Goal: Task Accomplishment & Management: Manage account settings

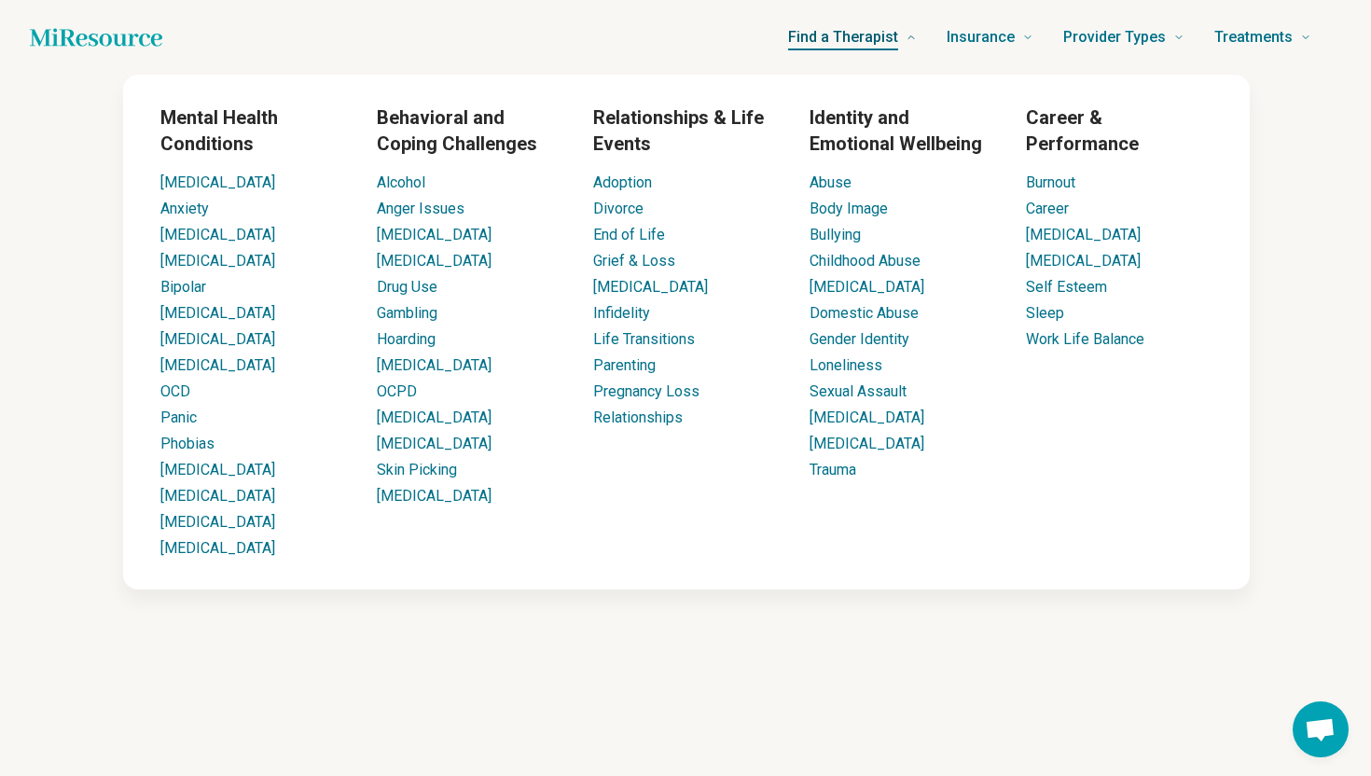
click at [865, 47] on span "Find a Therapist" at bounding box center [843, 37] width 110 height 26
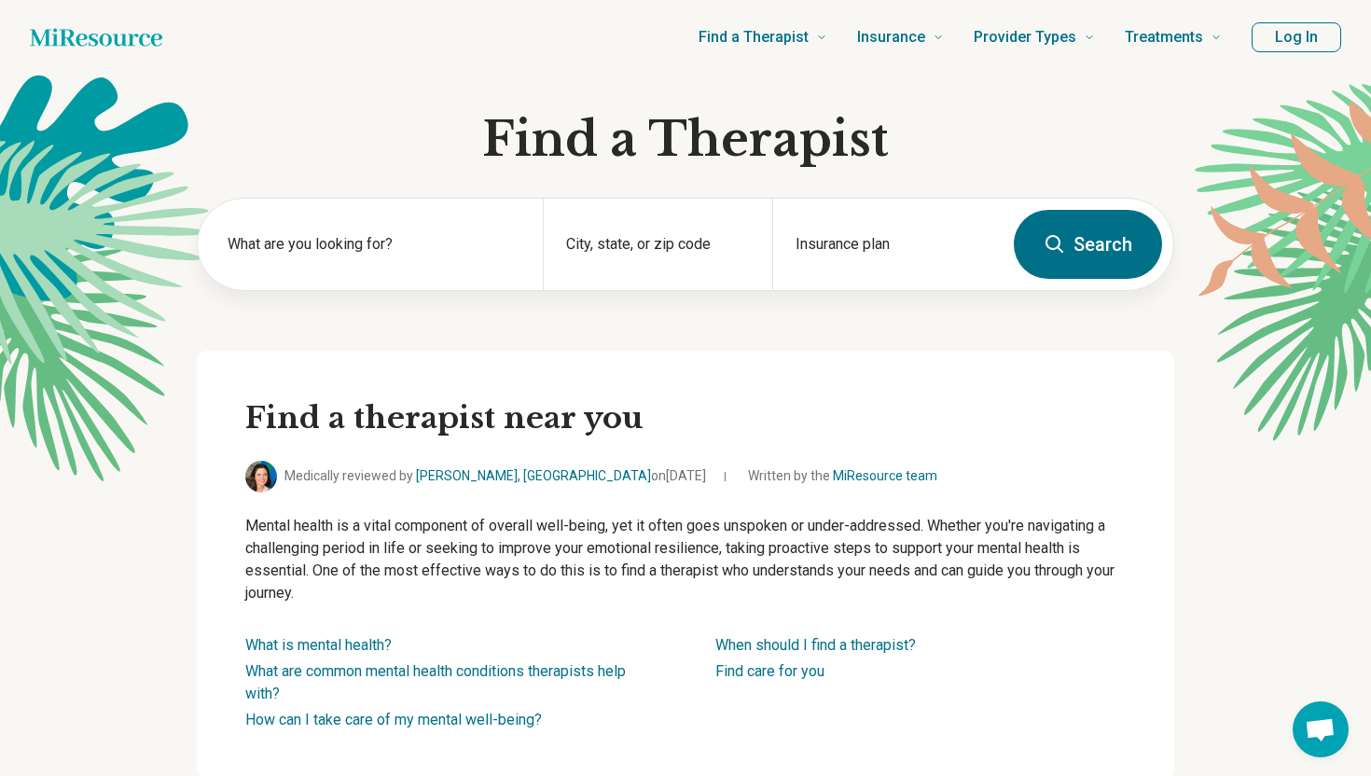
click at [612, 27] on div "Find a Therapist Mental Health Conditions [MEDICAL_DATA] Anxiety [MEDICAL_DATA]…" at bounding box center [707, 37] width 1030 height 75
click at [406, 249] on label "What are you looking for?" at bounding box center [374, 244] width 293 height 22
click at [667, 232] on div "City, state, or zip code" at bounding box center [658, 244] width 230 height 91
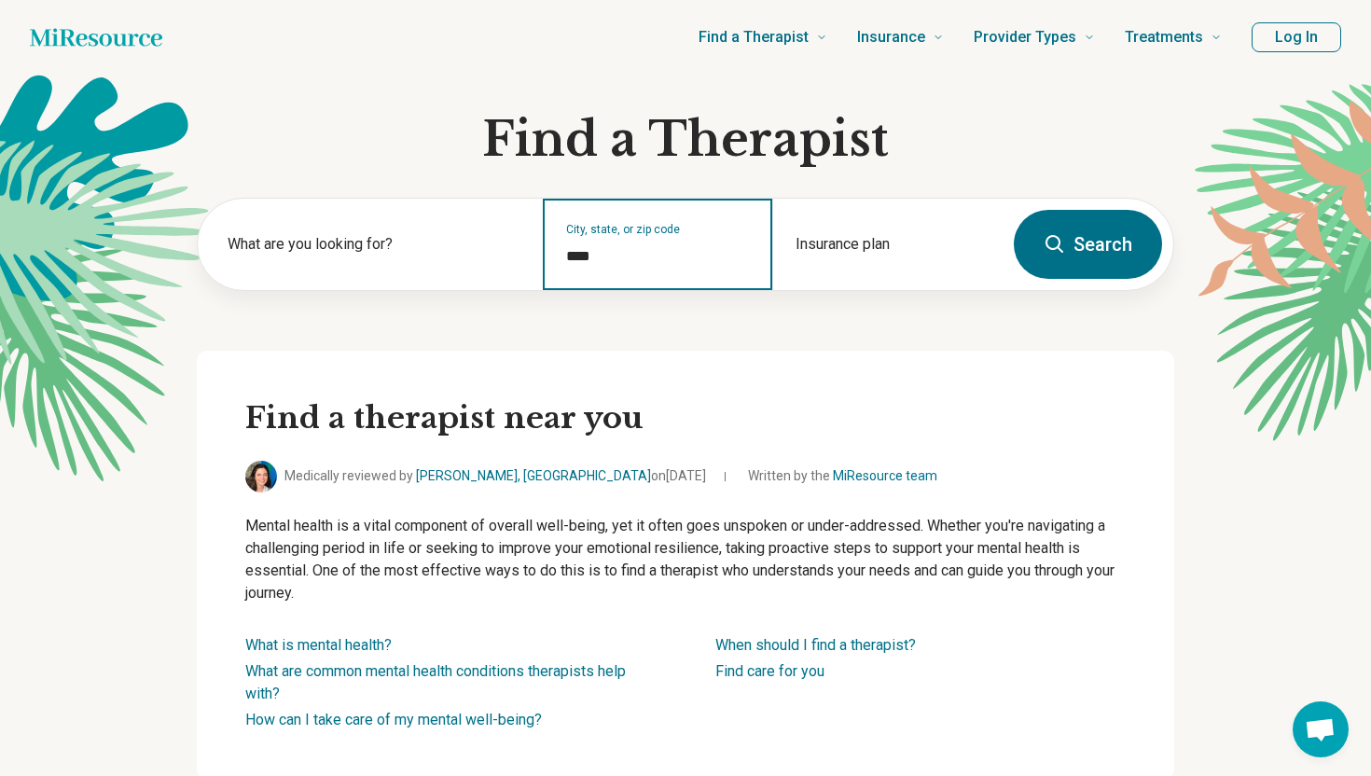
type input "*****"
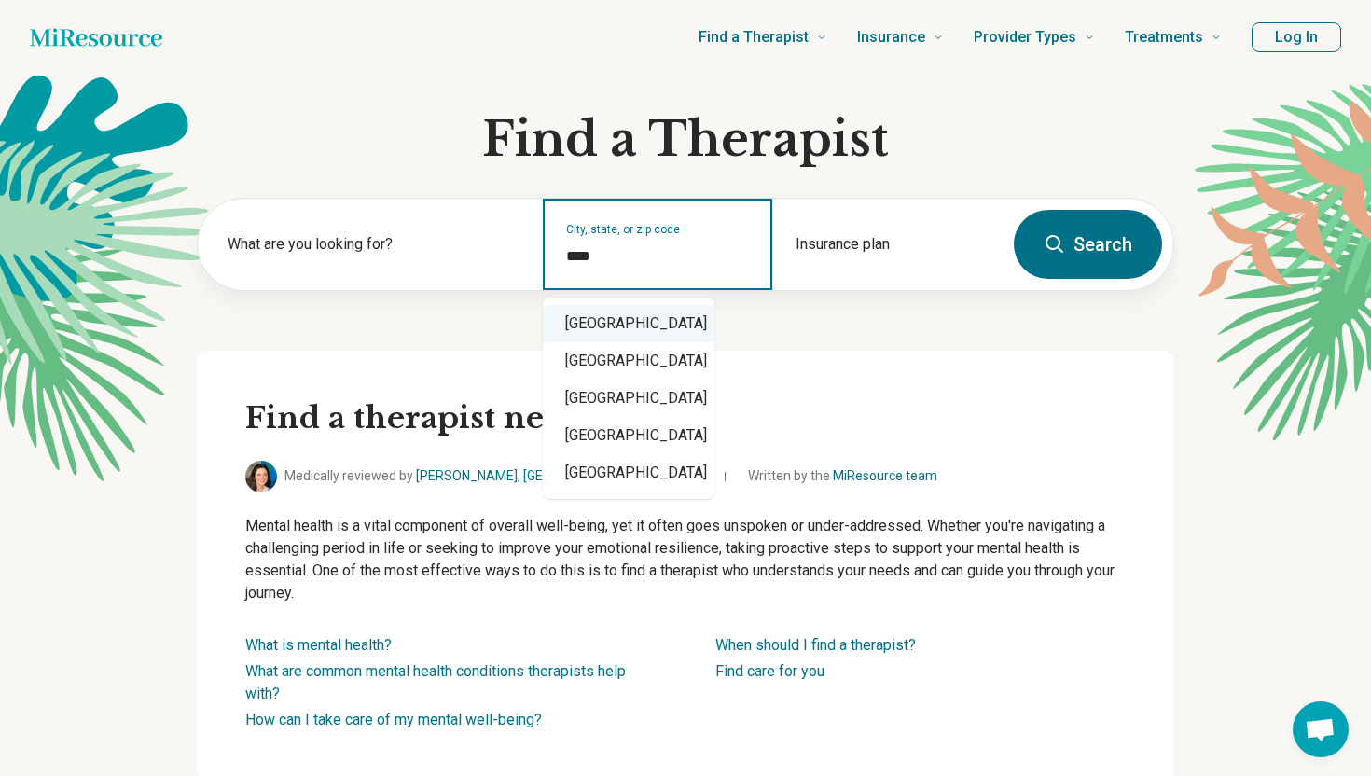
click at [661, 330] on div "[GEOGRAPHIC_DATA]" at bounding box center [629, 323] width 172 height 37
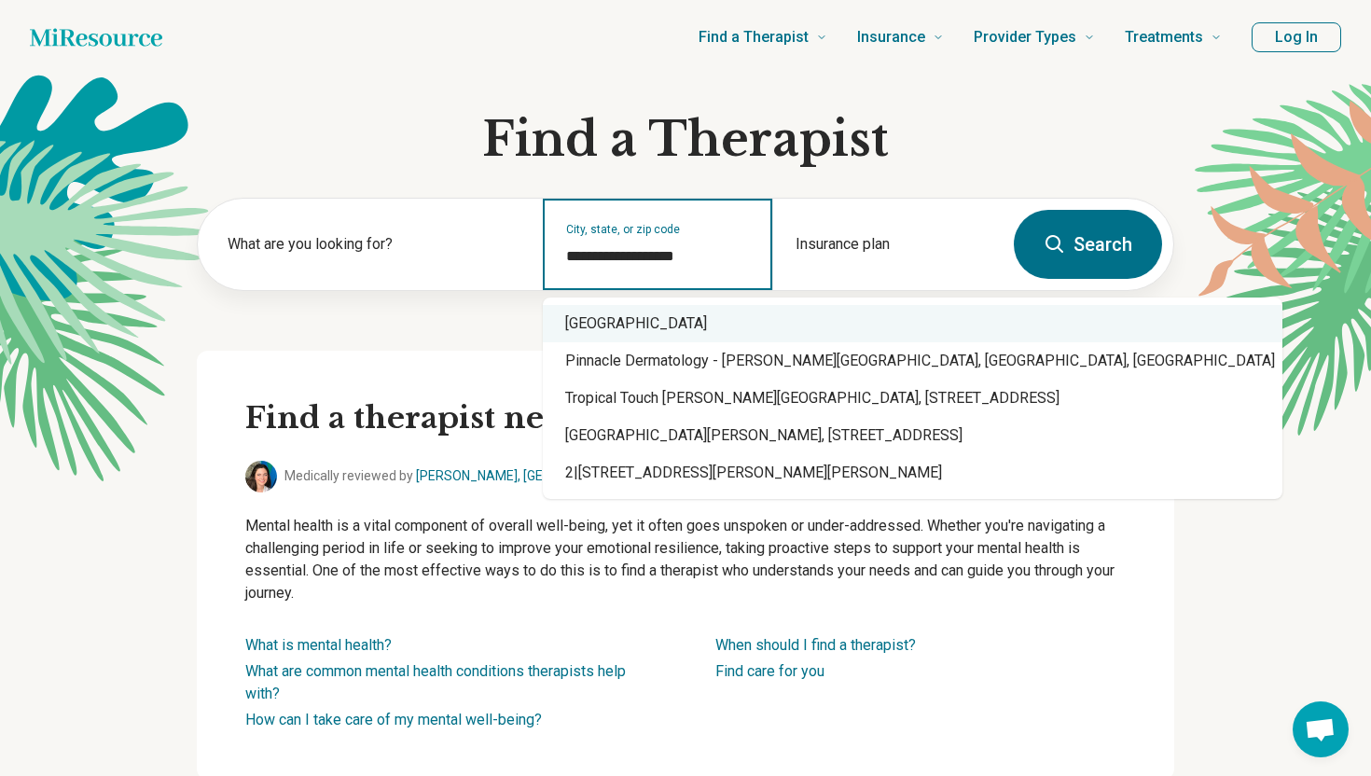
click at [673, 340] on div "[GEOGRAPHIC_DATA]" at bounding box center [913, 323] width 740 height 37
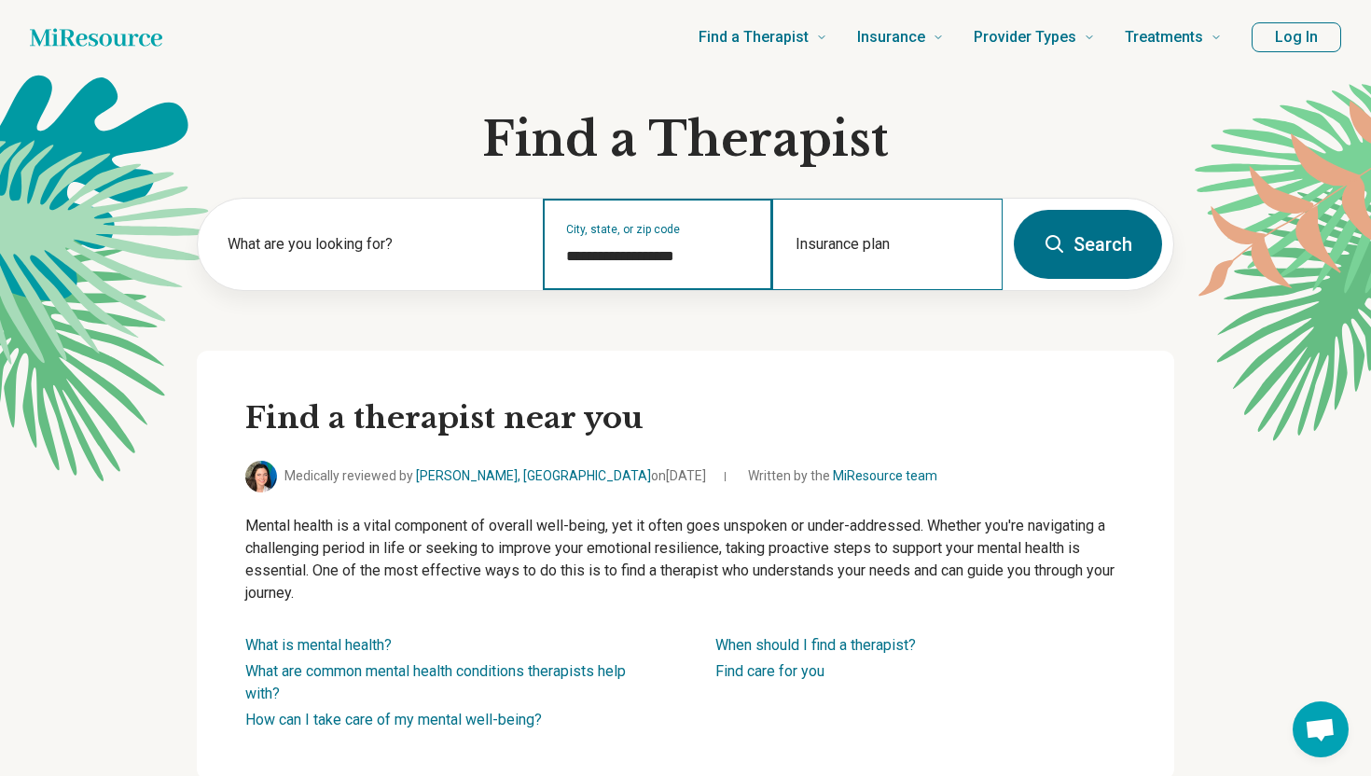
type input "**********"
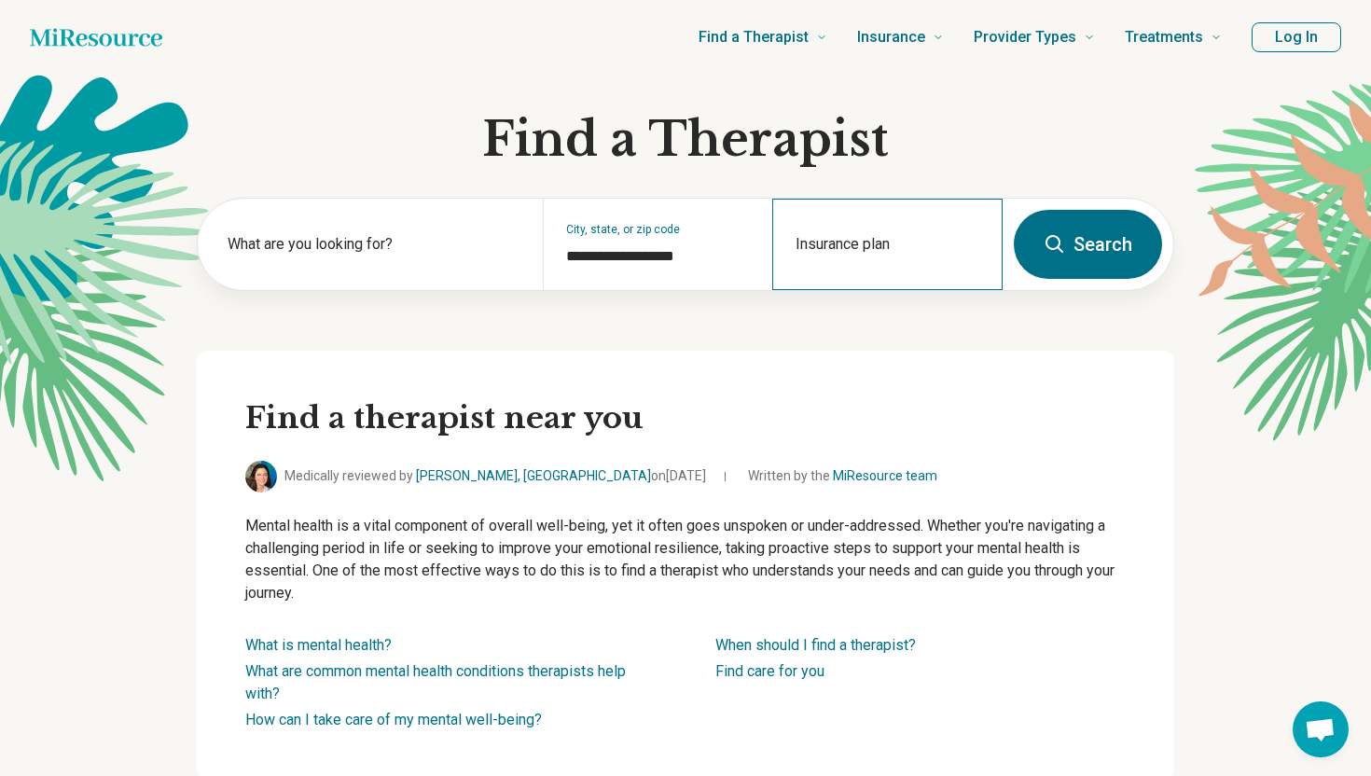
click at [911, 241] on div "Insurance plan" at bounding box center [887, 244] width 230 height 91
click at [1062, 225] on button "Search" at bounding box center [1088, 244] width 148 height 69
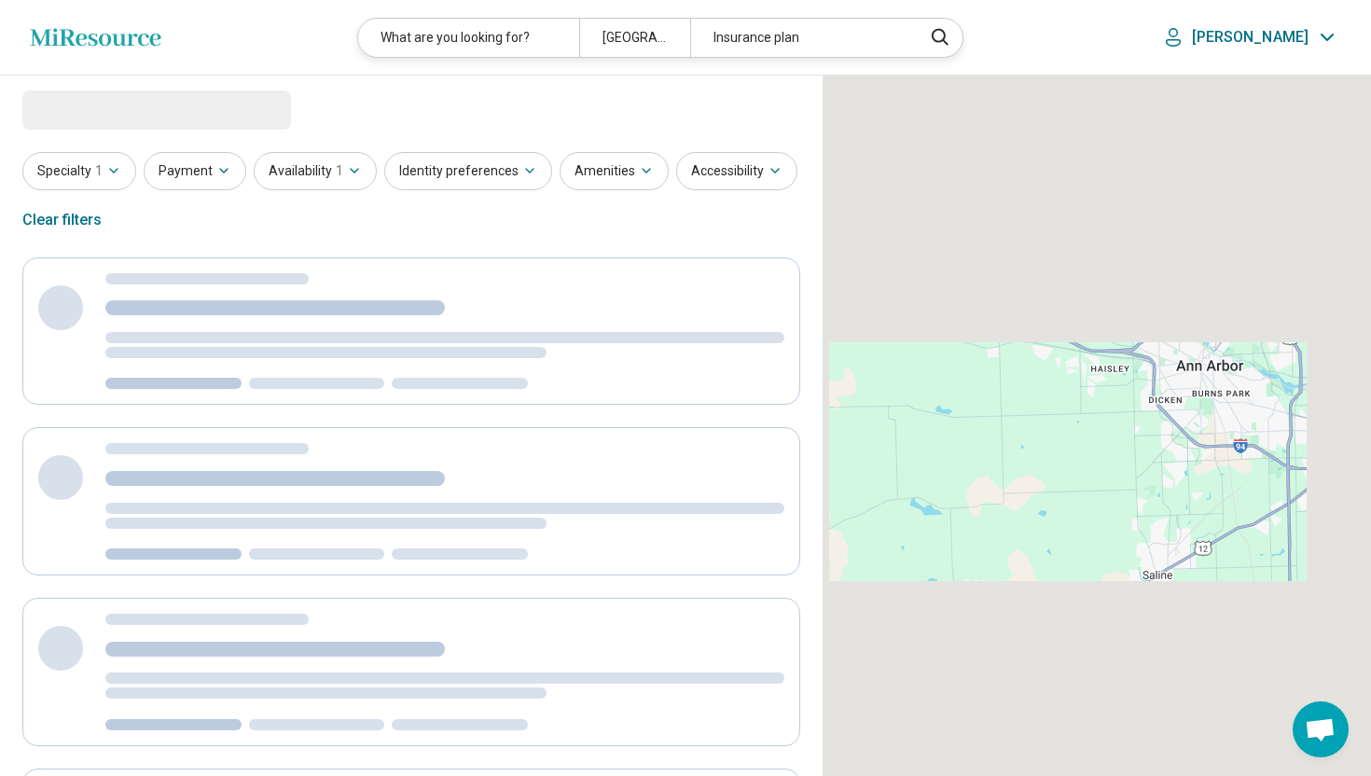
select select "***"
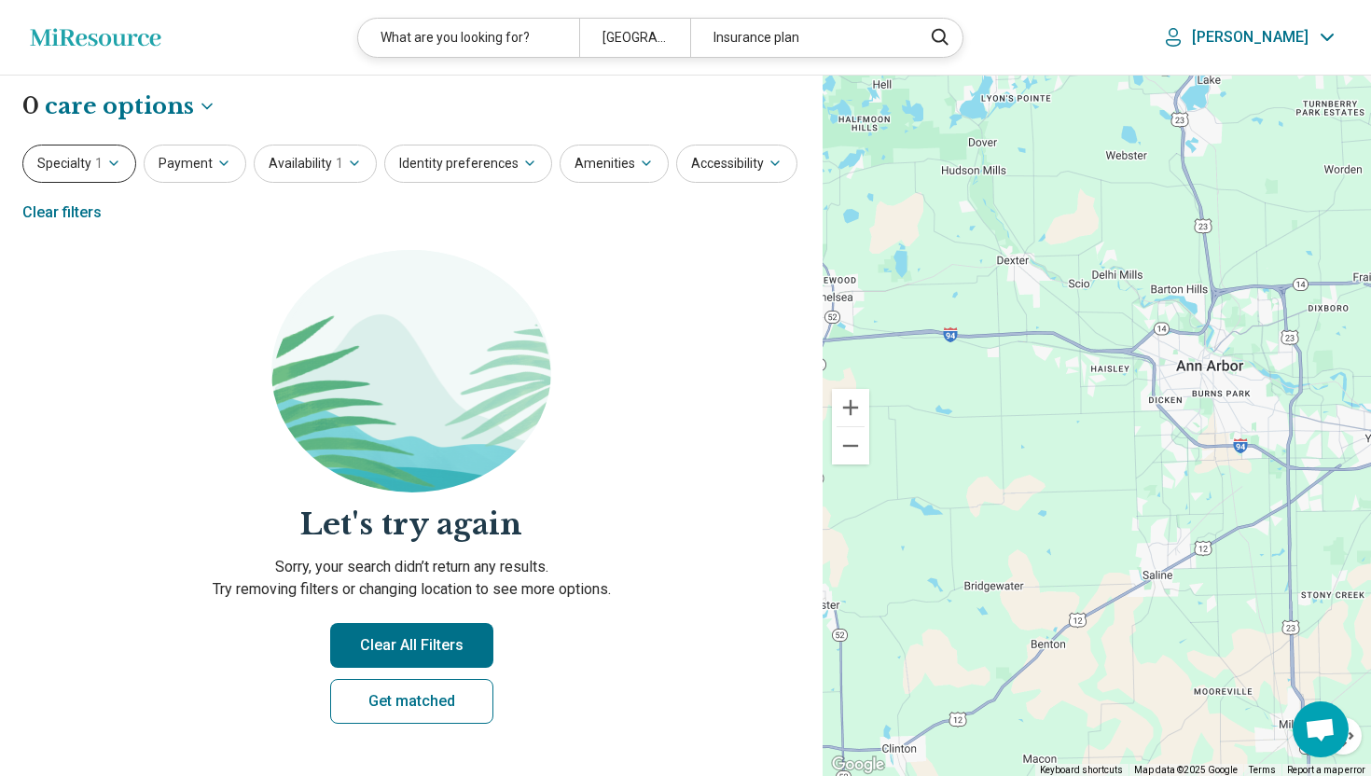
click at [110, 160] on icon "button" at bounding box center [113, 163] width 15 height 15
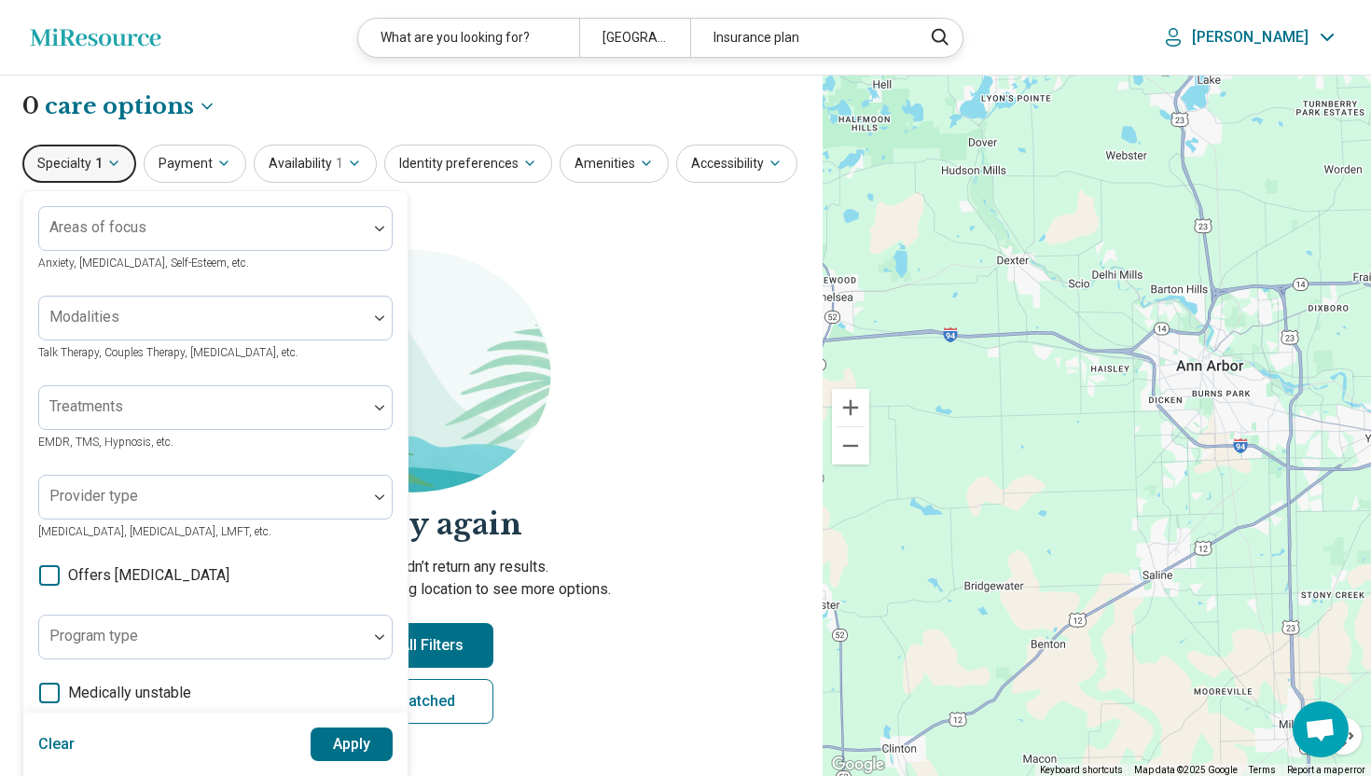
click at [495, 285] on img at bounding box center [411, 371] width 280 height 242
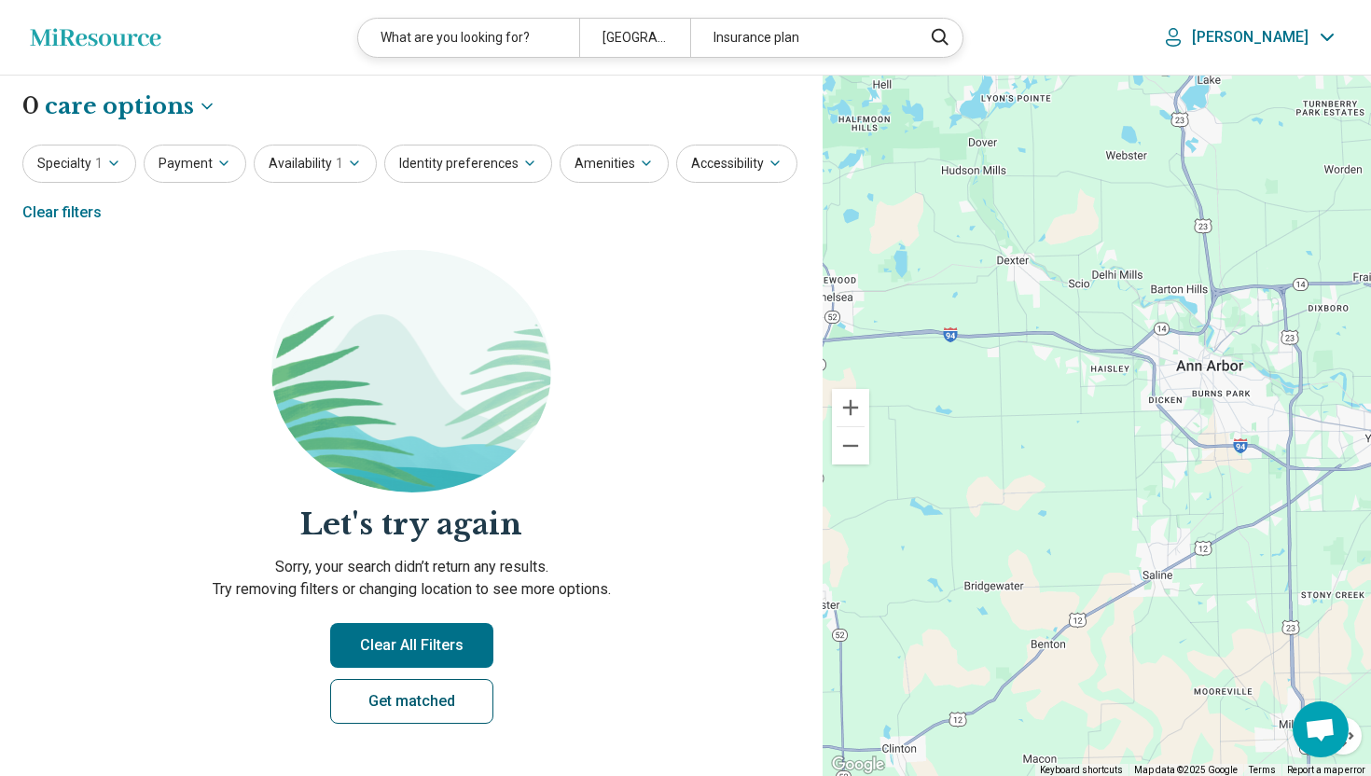
click at [436, 693] on link "Get matched" at bounding box center [411, 701] width 163 height 45
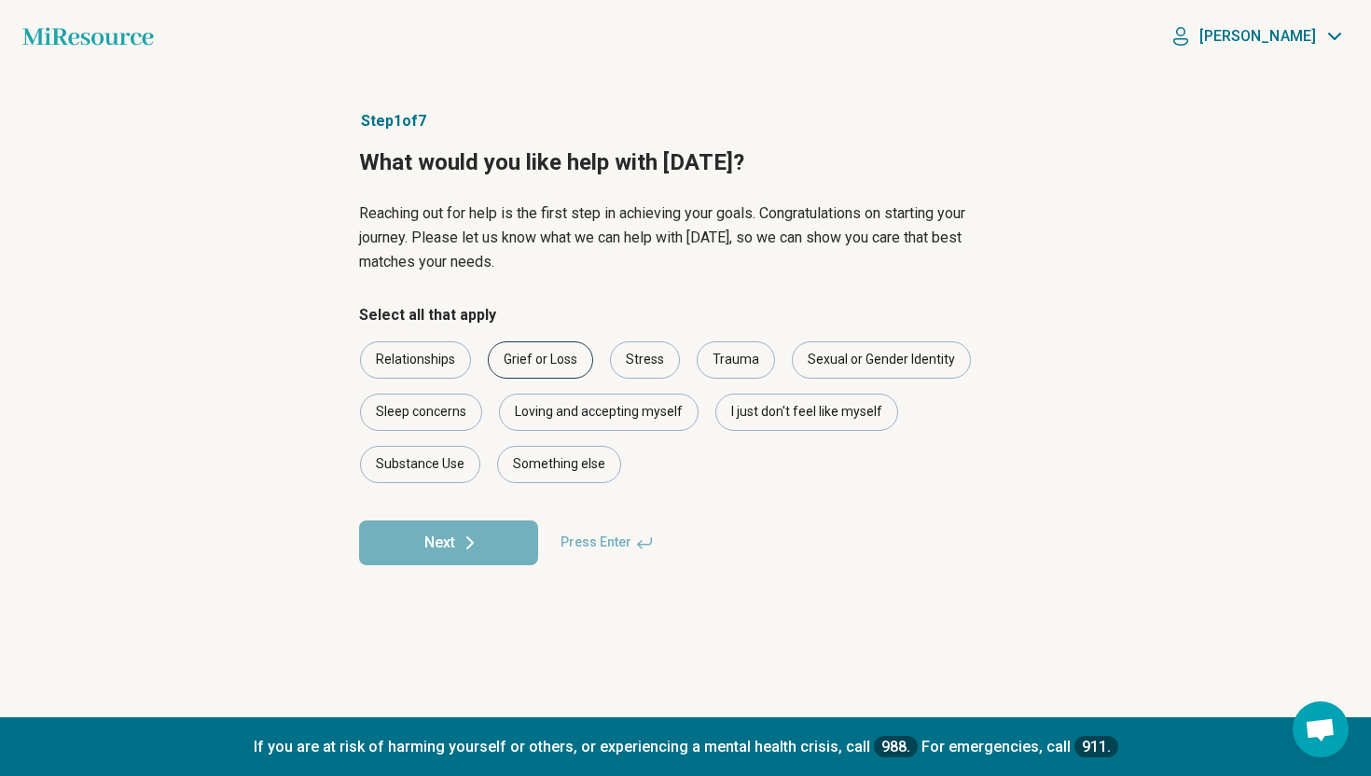
click at [538, 369] on div "Grief or Loss" at bounding box center [540, 359] width 105 height 37
click at [500, 541] on button "Next" at bounding box center [448, 542] width 179 height 45
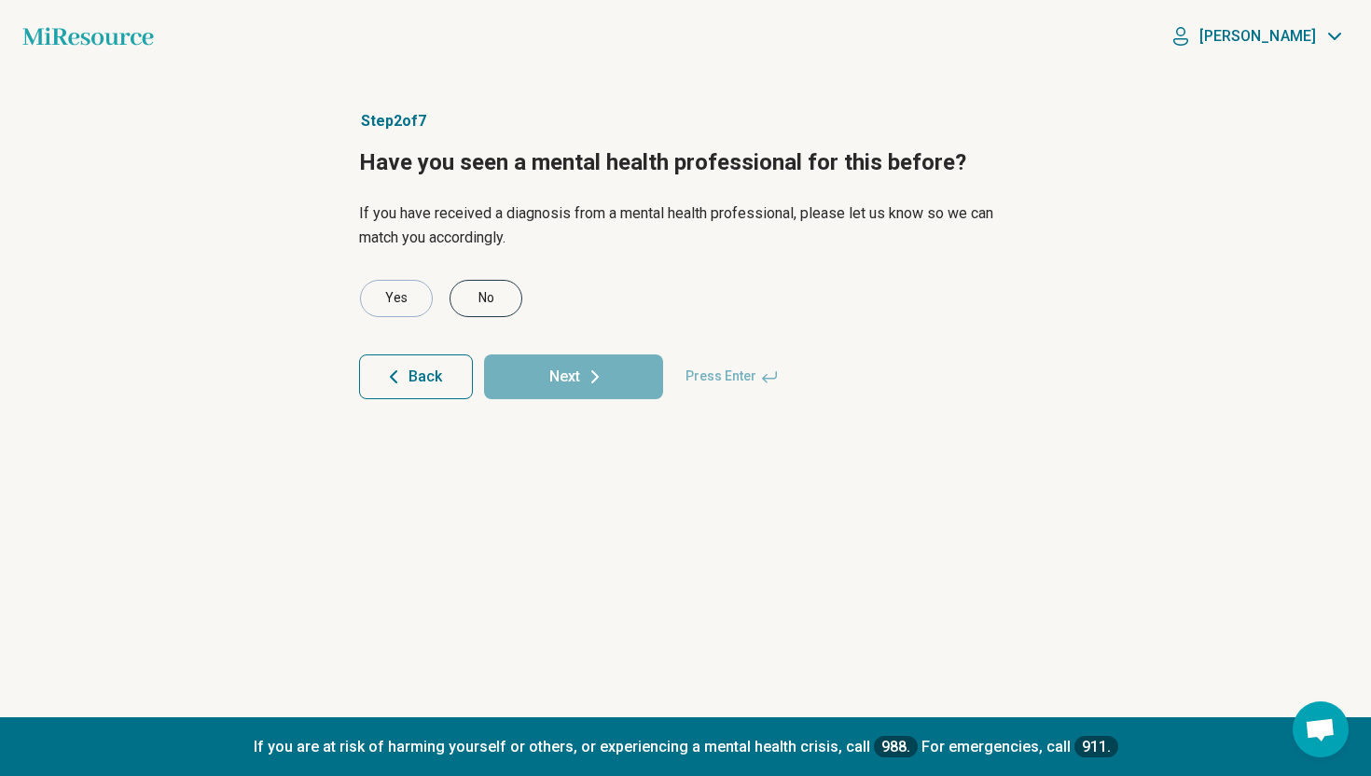
click at [500, 302] on div "No" at bounding box center [486, 298] width 73 height 37
click at [554, 368] on button "Next" at bounding box center [573, 376] width 179 height 45
click at [511, 303] on div "No" at bounding box center [486, 298] width 73 height 37
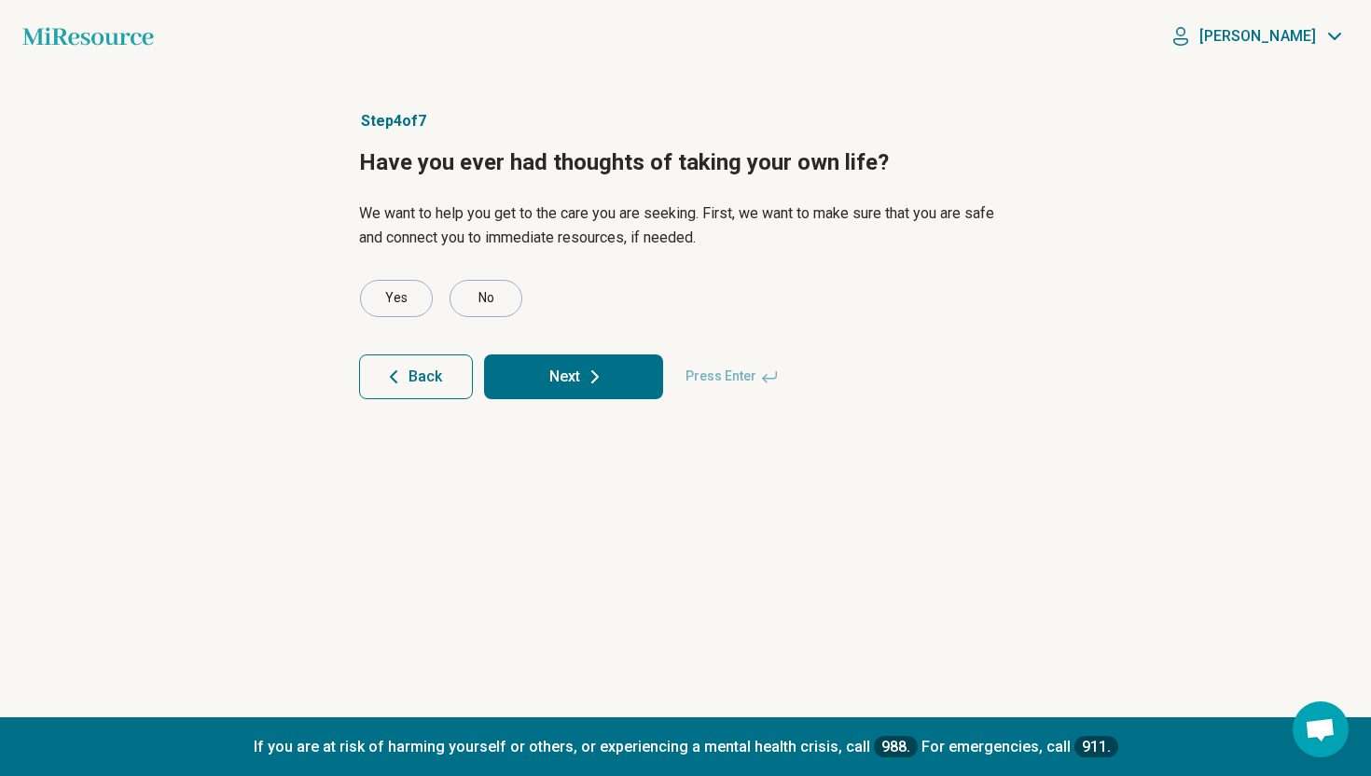
click at [554, 381] on button "Next" at bounding box center [573, 376] width 179 height 45
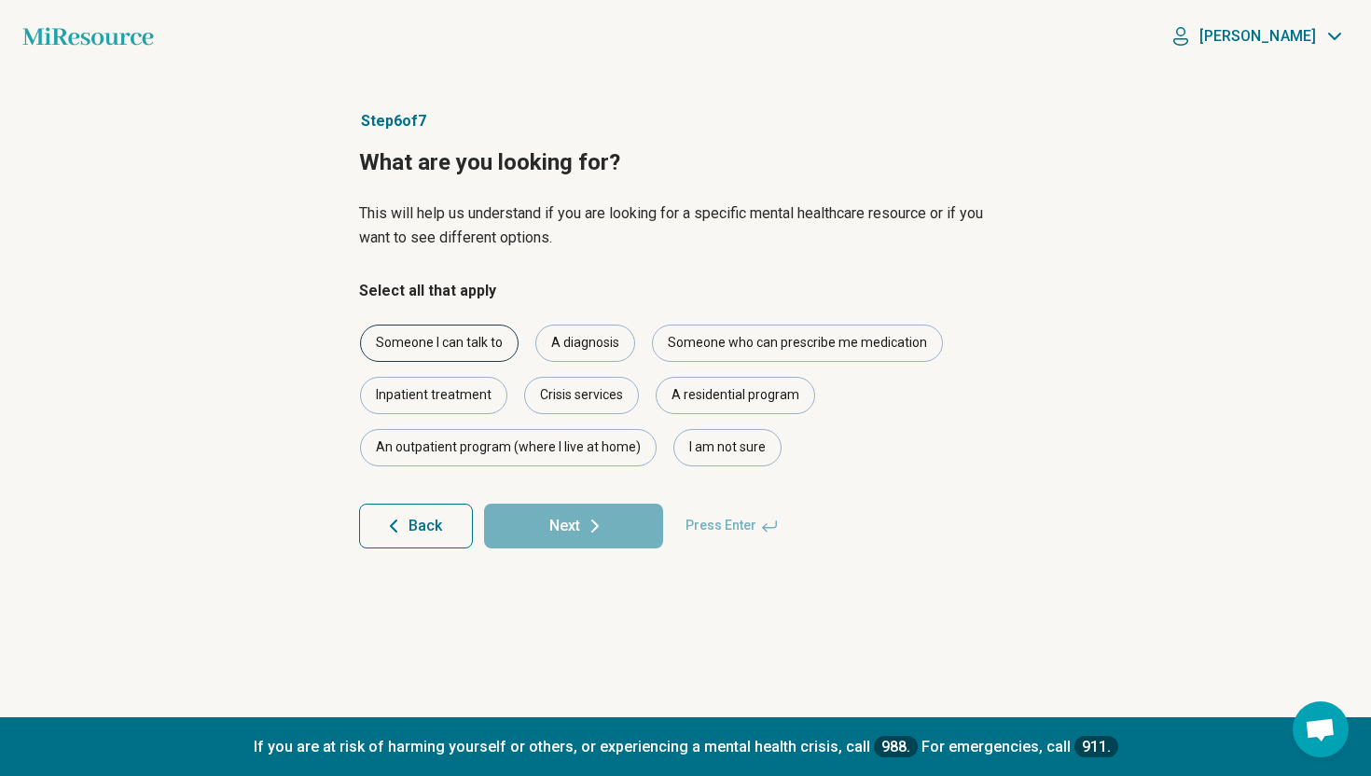
click at [491, 344] on div "Someone I can talk to" at bounding box center [439, 343] width 159 height 37
click at [607, 520] on button "Next" at bounding box center [573, 526] width 179 height 45
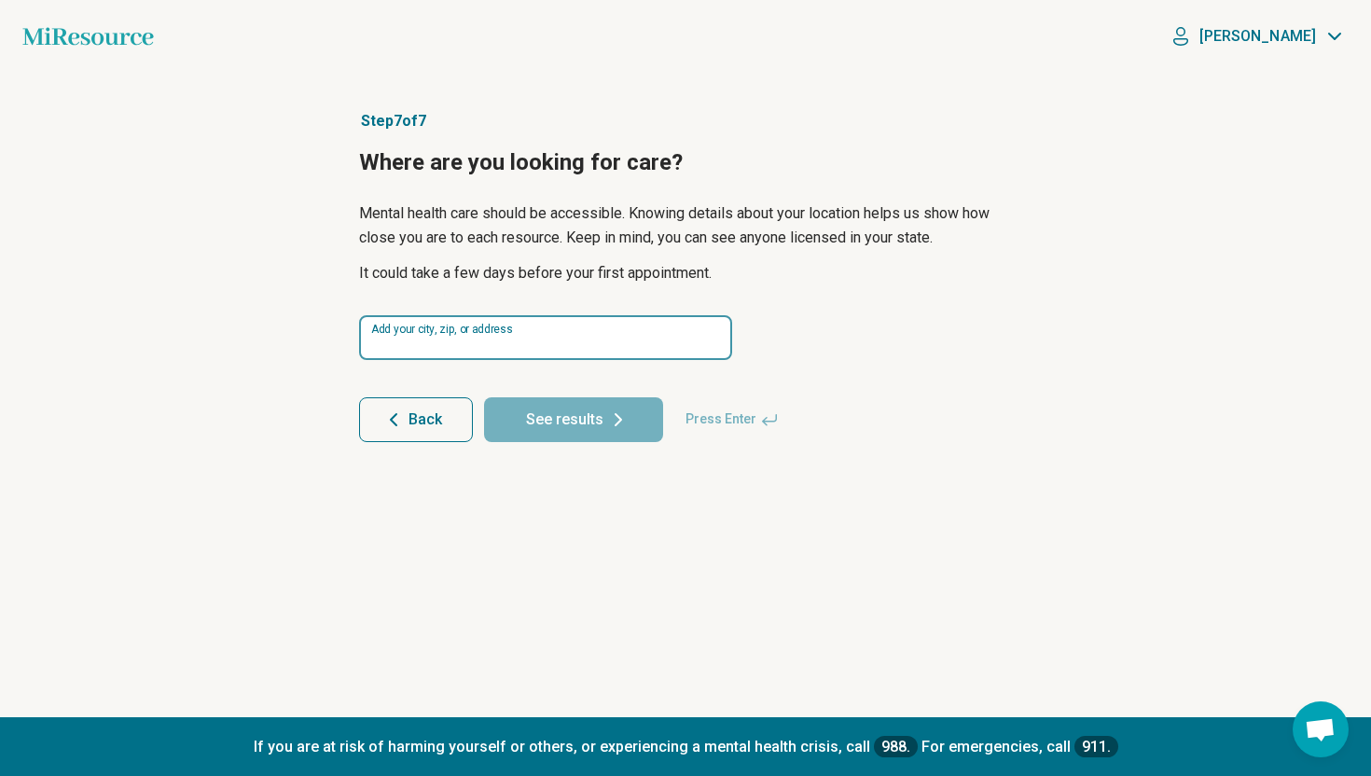
click at [506, 343] on input at bounding box center [545, 337] width 373 height 45
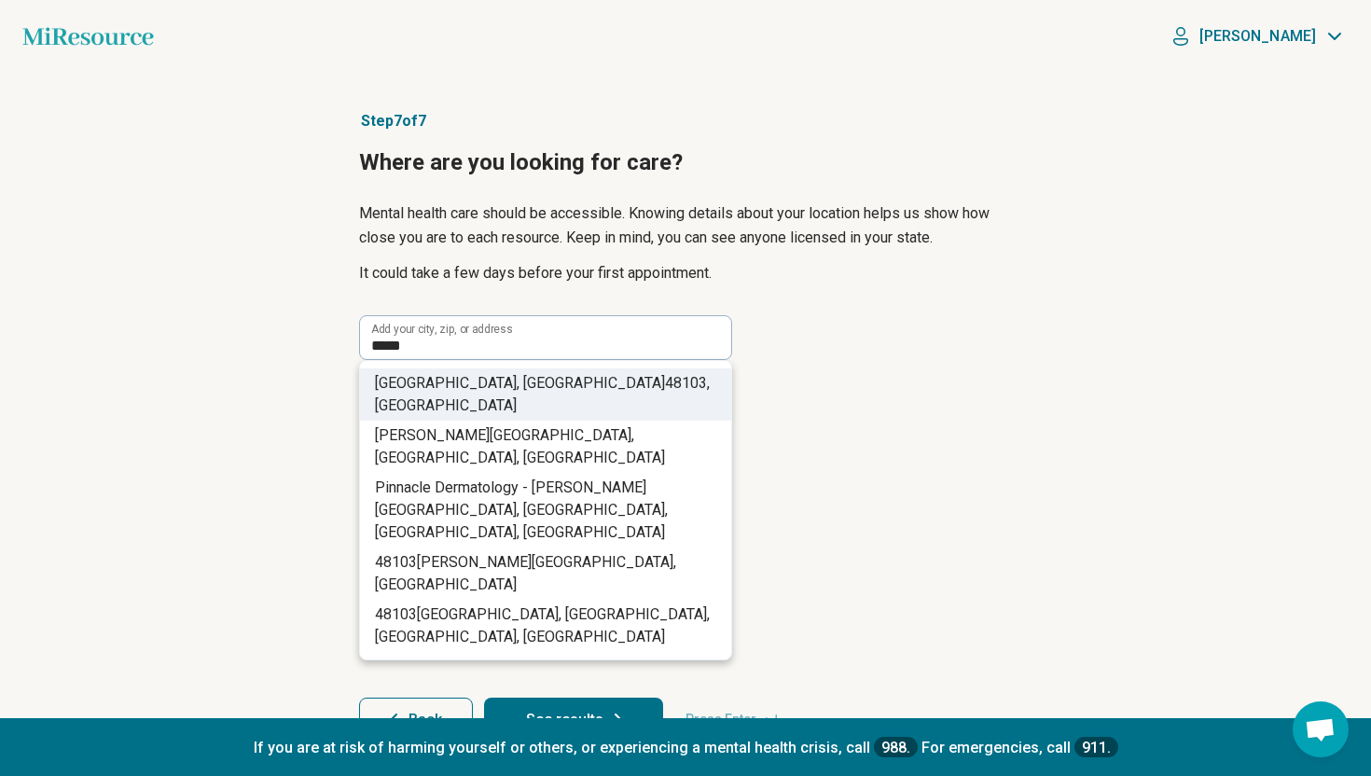
click at [533, 381] on span ", [GEOGRAPHIC_DATA]" at bounding box center [542, 394] width 335 height 40
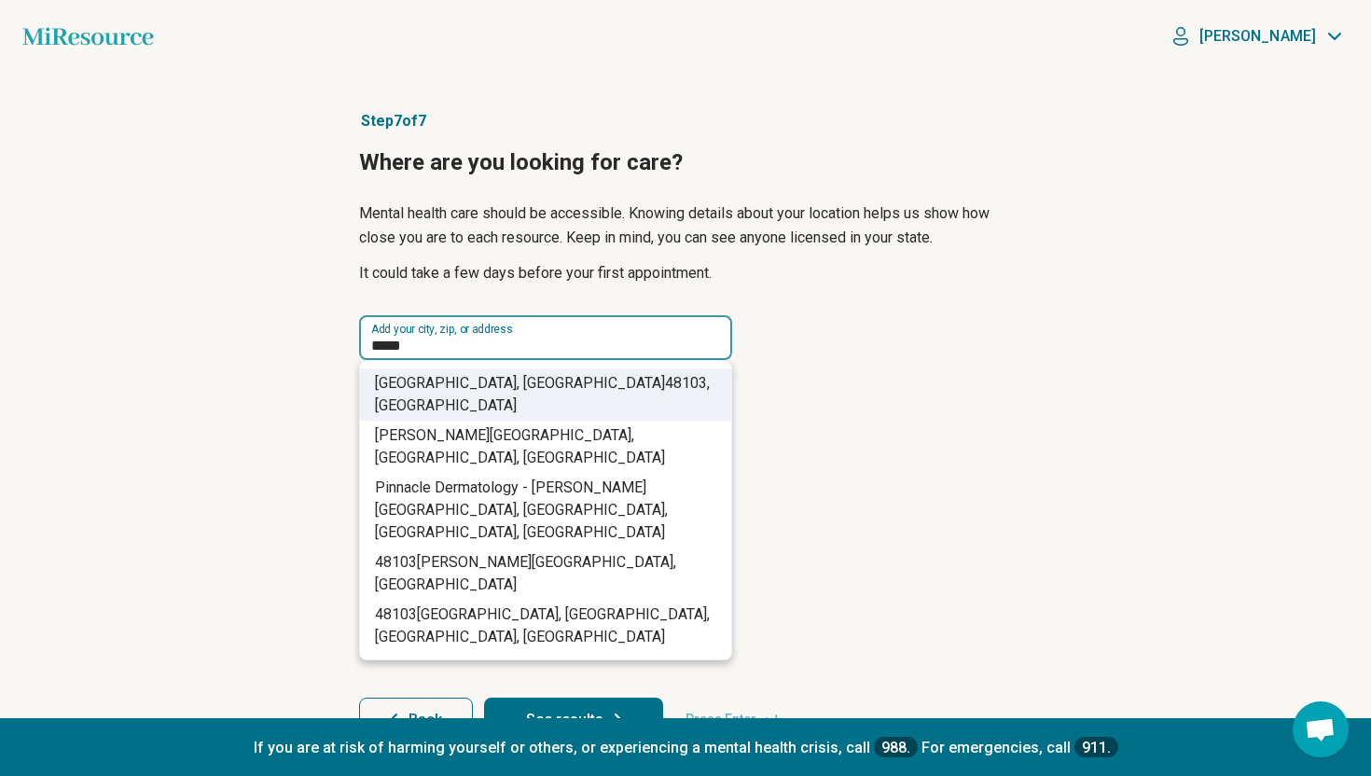
type input "**********"
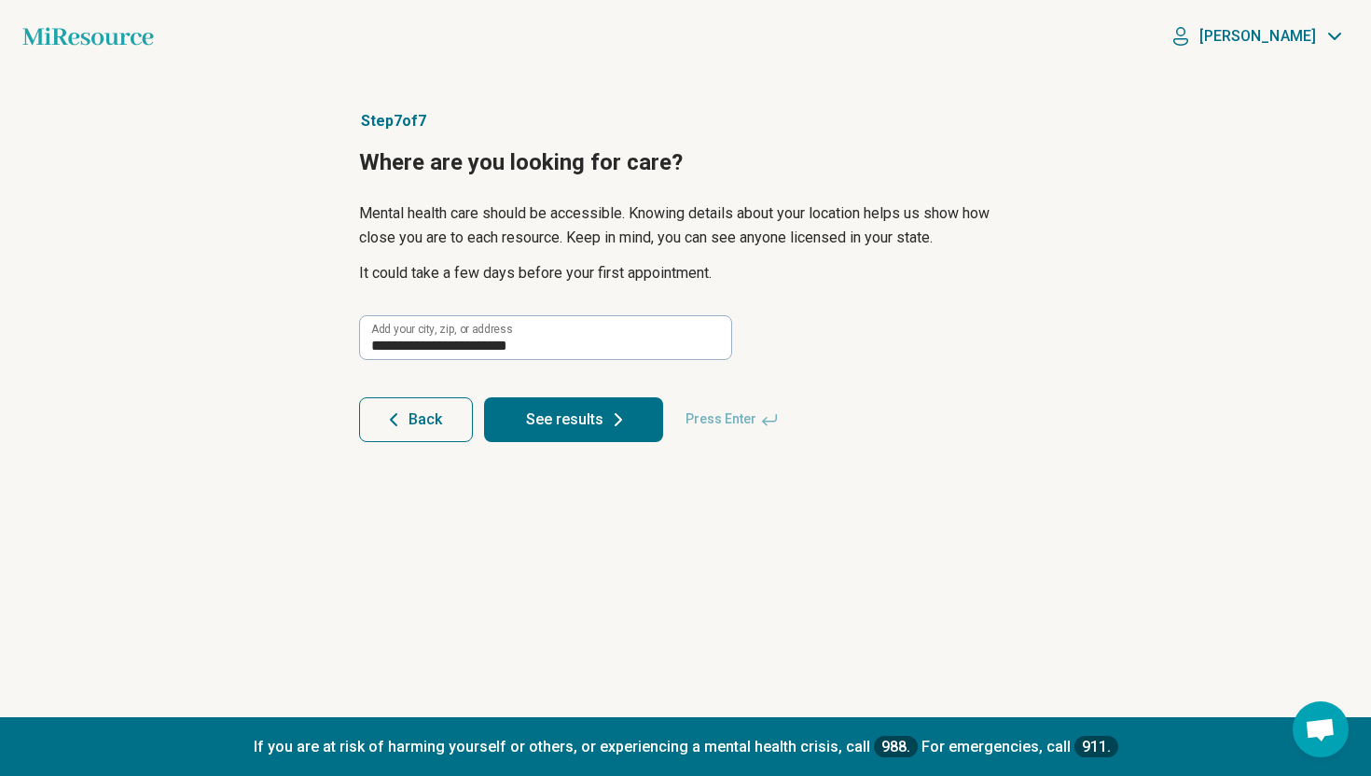
click at [553, 428] on button "See results" at bounding box center [573, 419] width 179 height 45
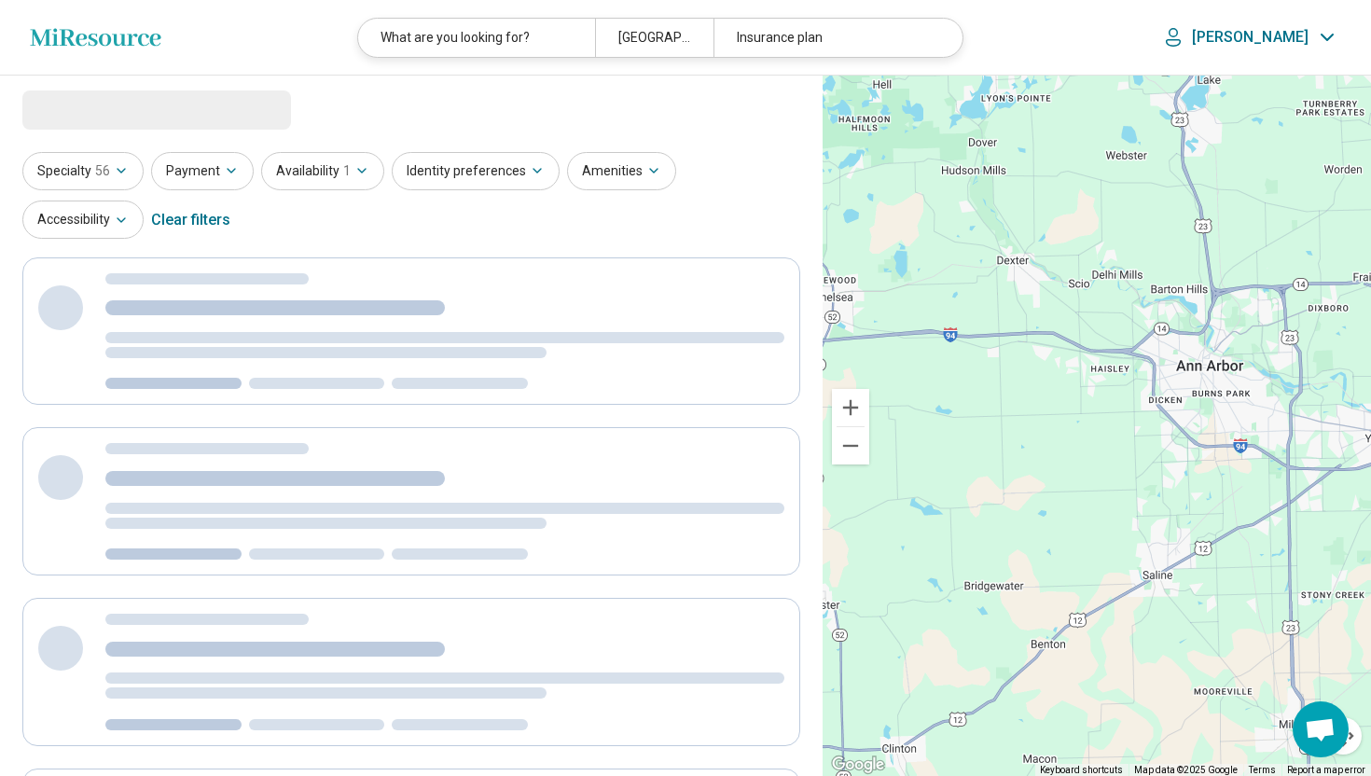
select select "***"
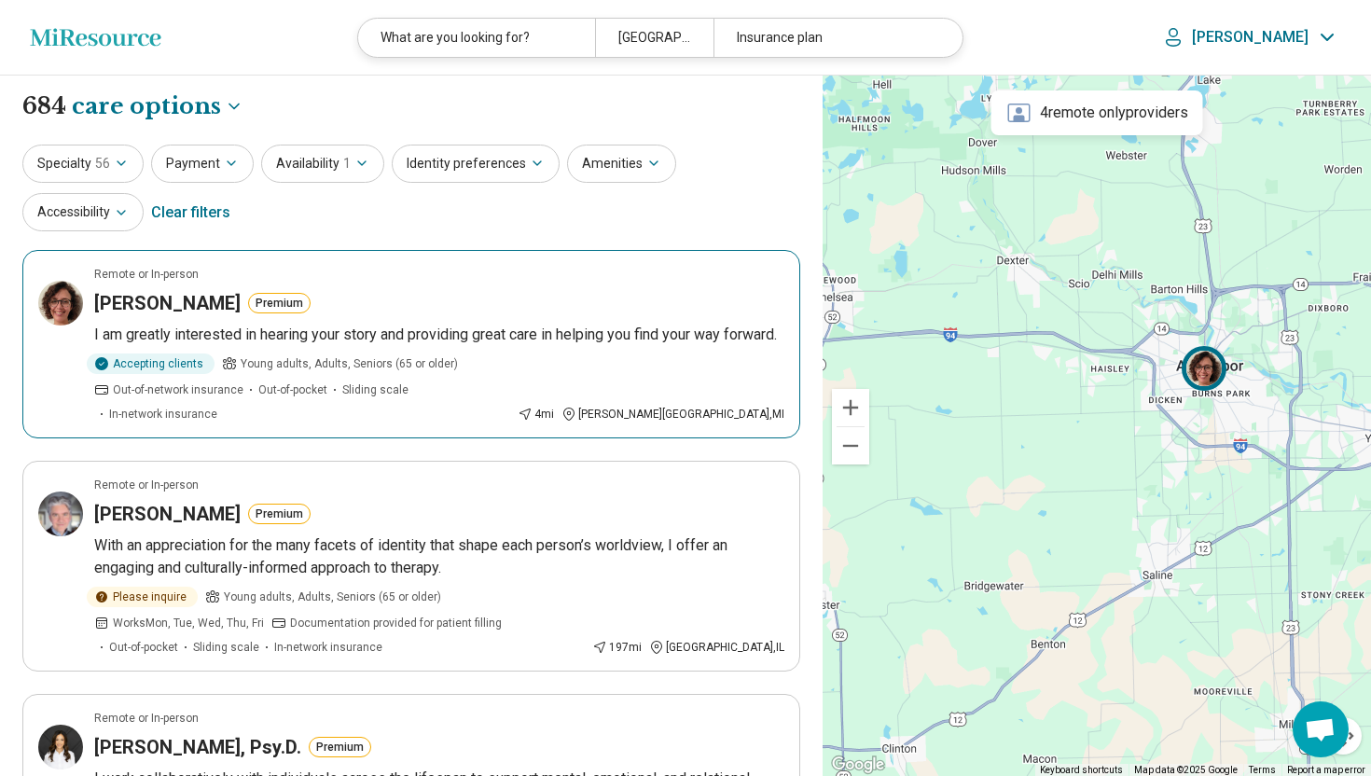
click at [73, 300] on img at bounding box center [60, 303] width 45 height 45
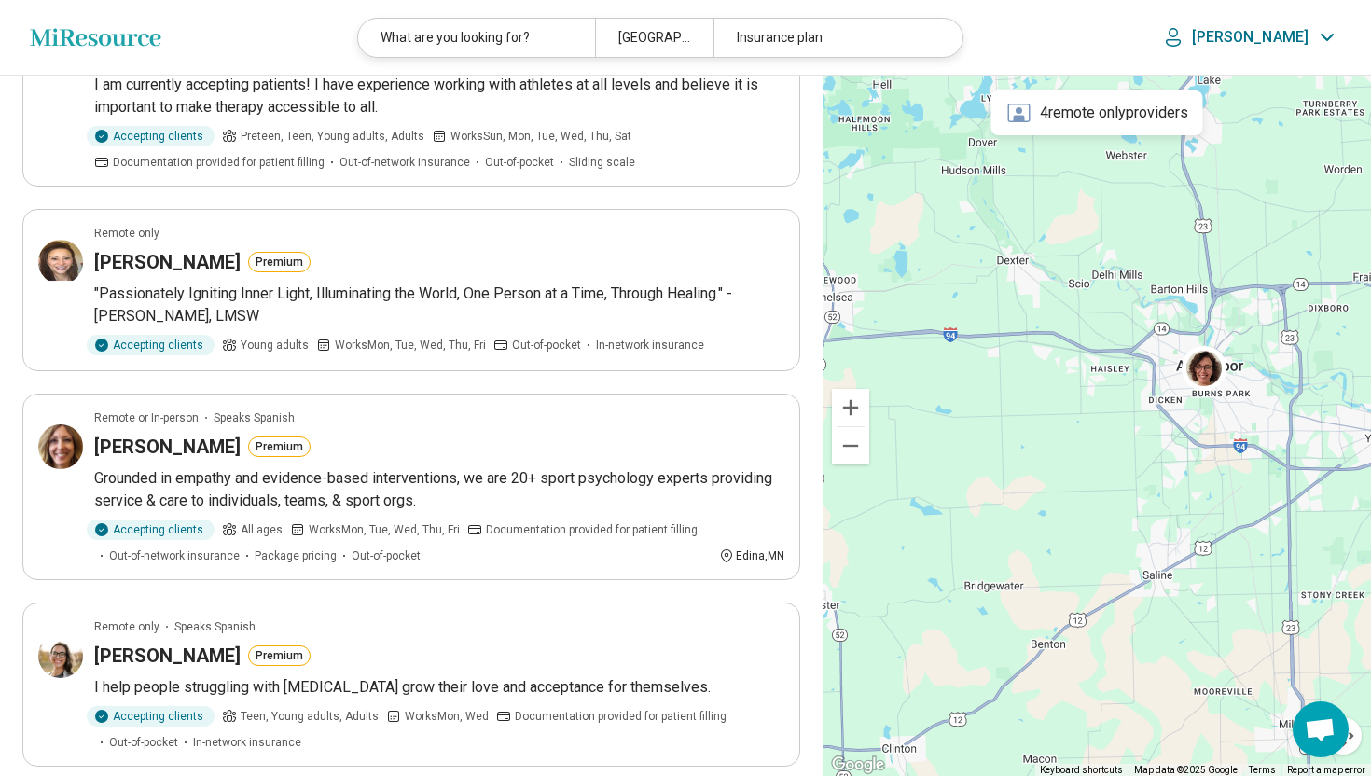
scroll to position [1557, 0]
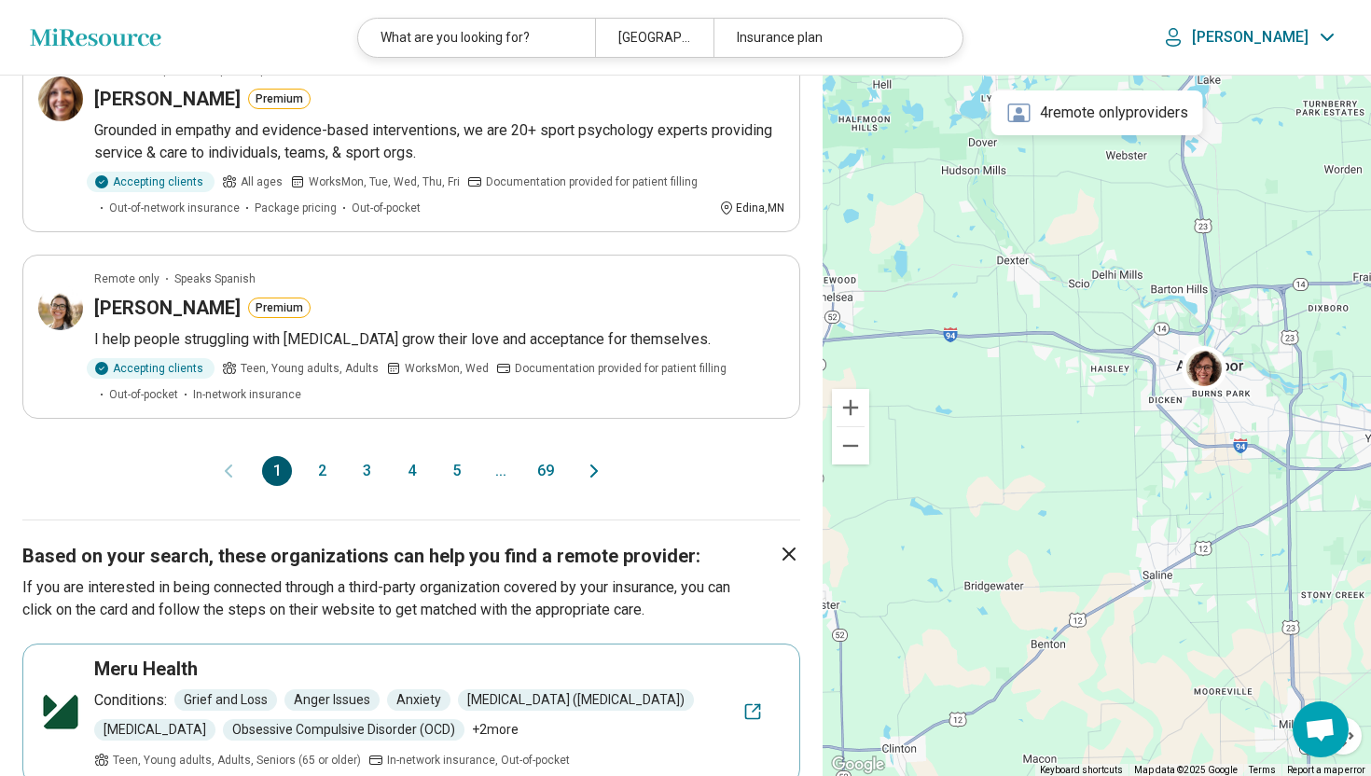
click at [313, 456] on button "2" at bounding box center [322, 471] width 30 height 30
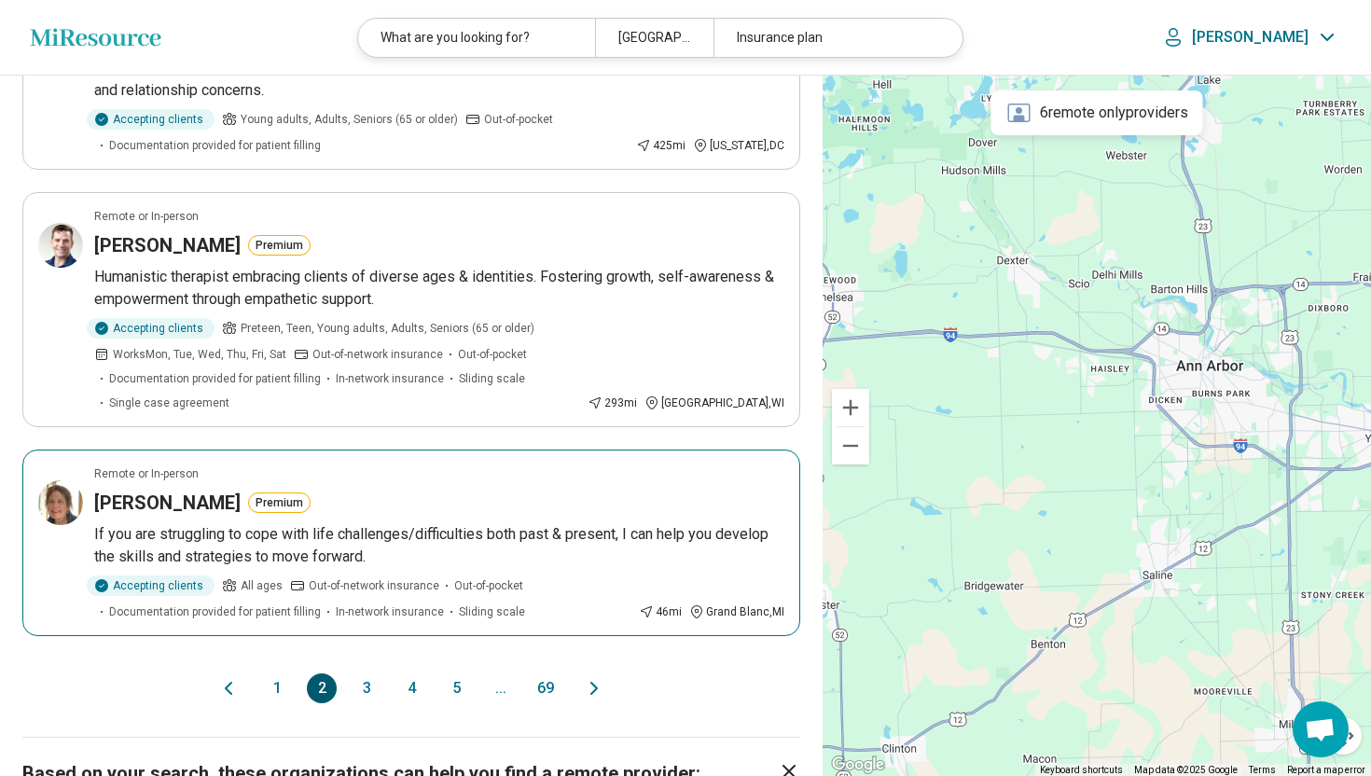
scroll to position [1734, 0]
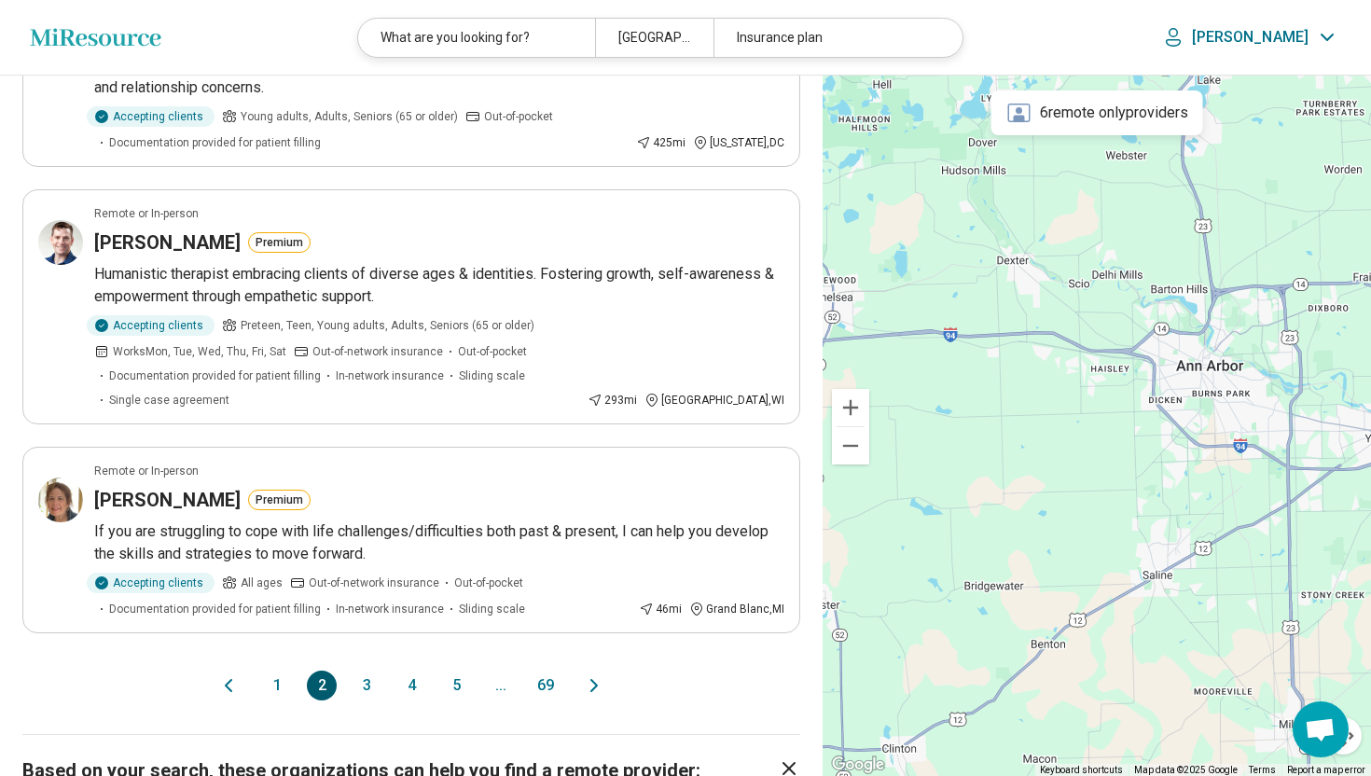
click at [361, 671] on button "3" at bounding box center [367, 686] width 30 height 30
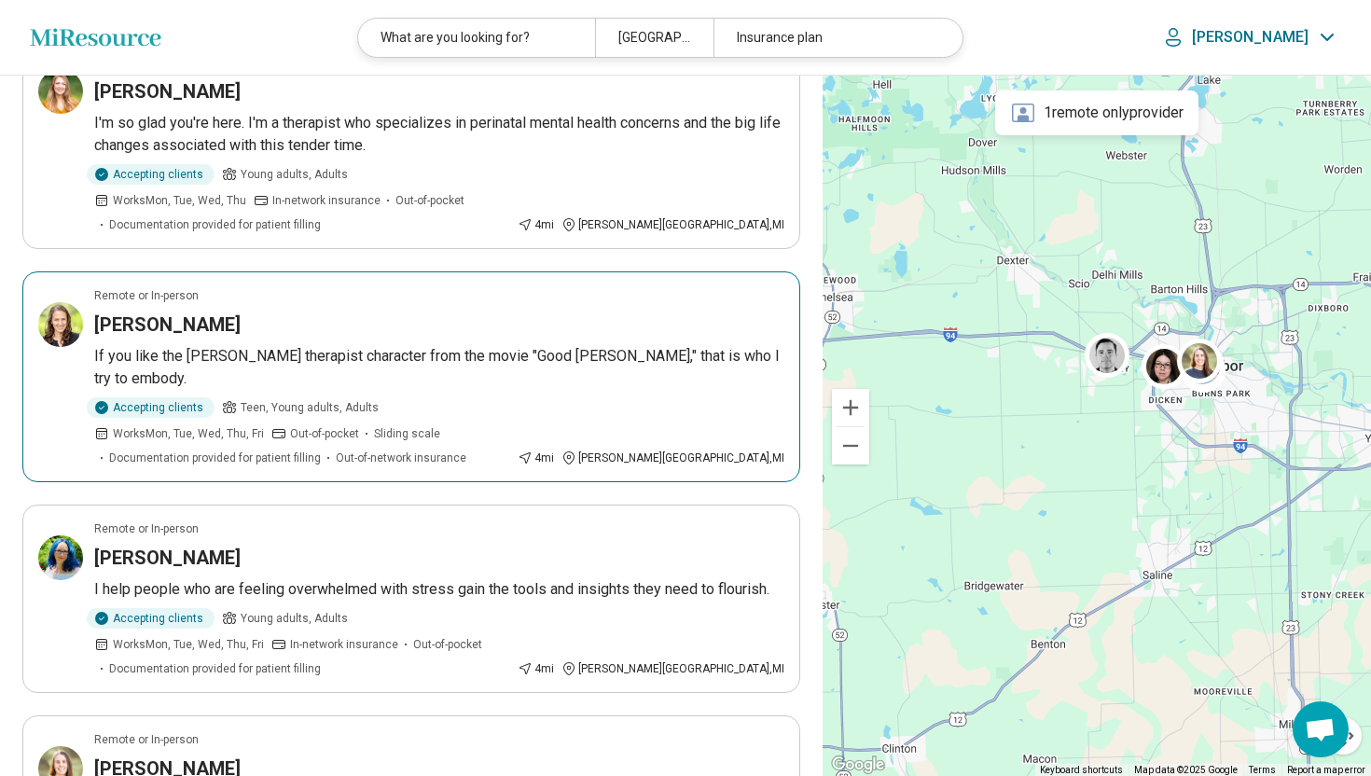
scroll to position [1543, 0]
click at [184, 344] on p "If you like the [PERSON_NAME] therapist character from the movie "Good [PERSON_…" at bounding box center [439, 366] width 690 height 45
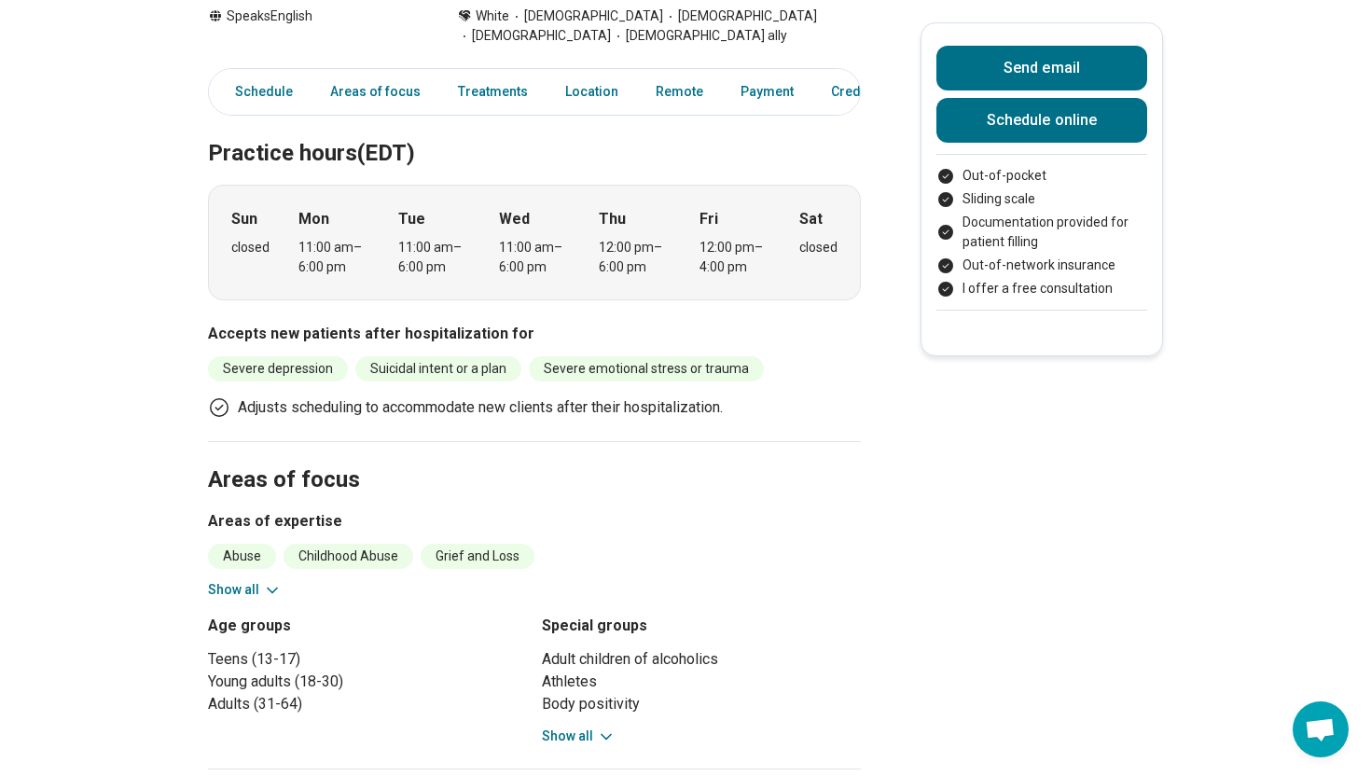
scroll to position [447, 0]
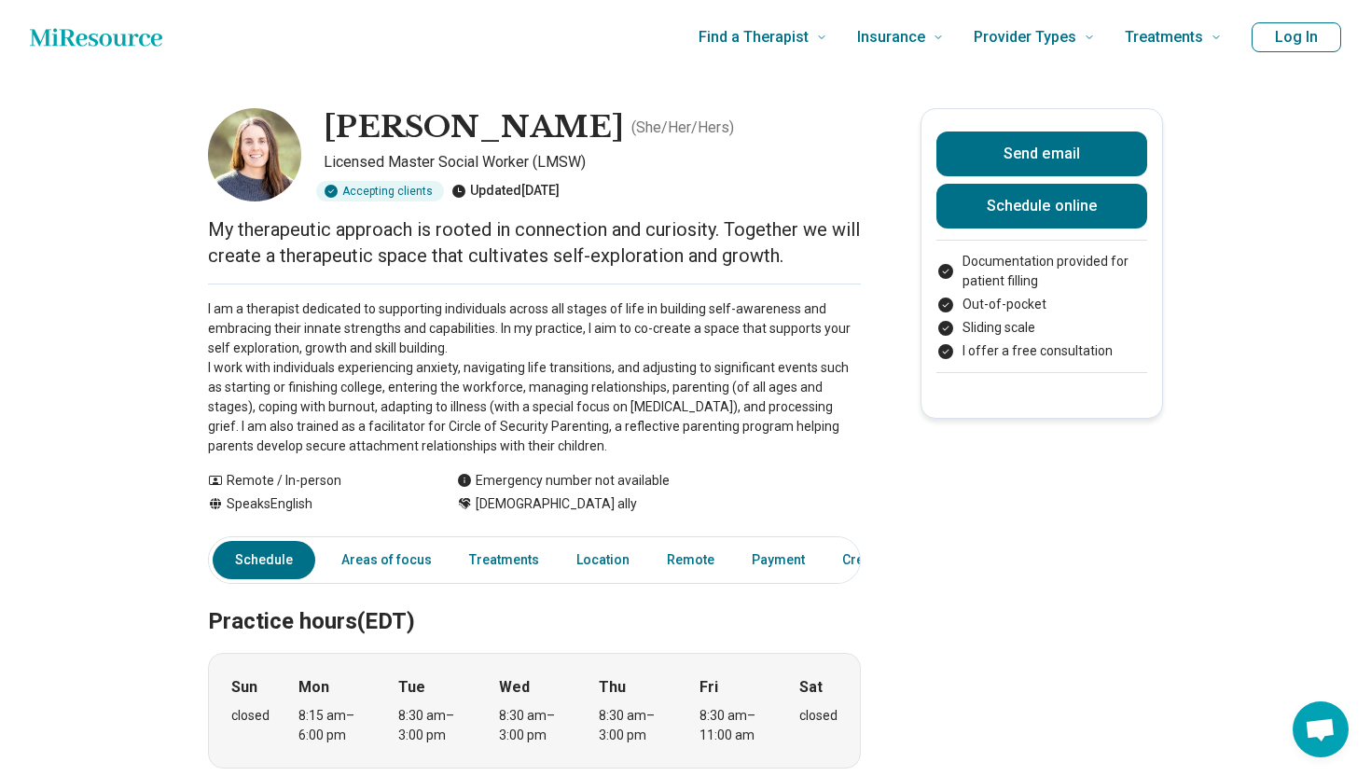
click at [1295, 44] on button "Log In" at bounding box center [1297, 37] width 90 height 30
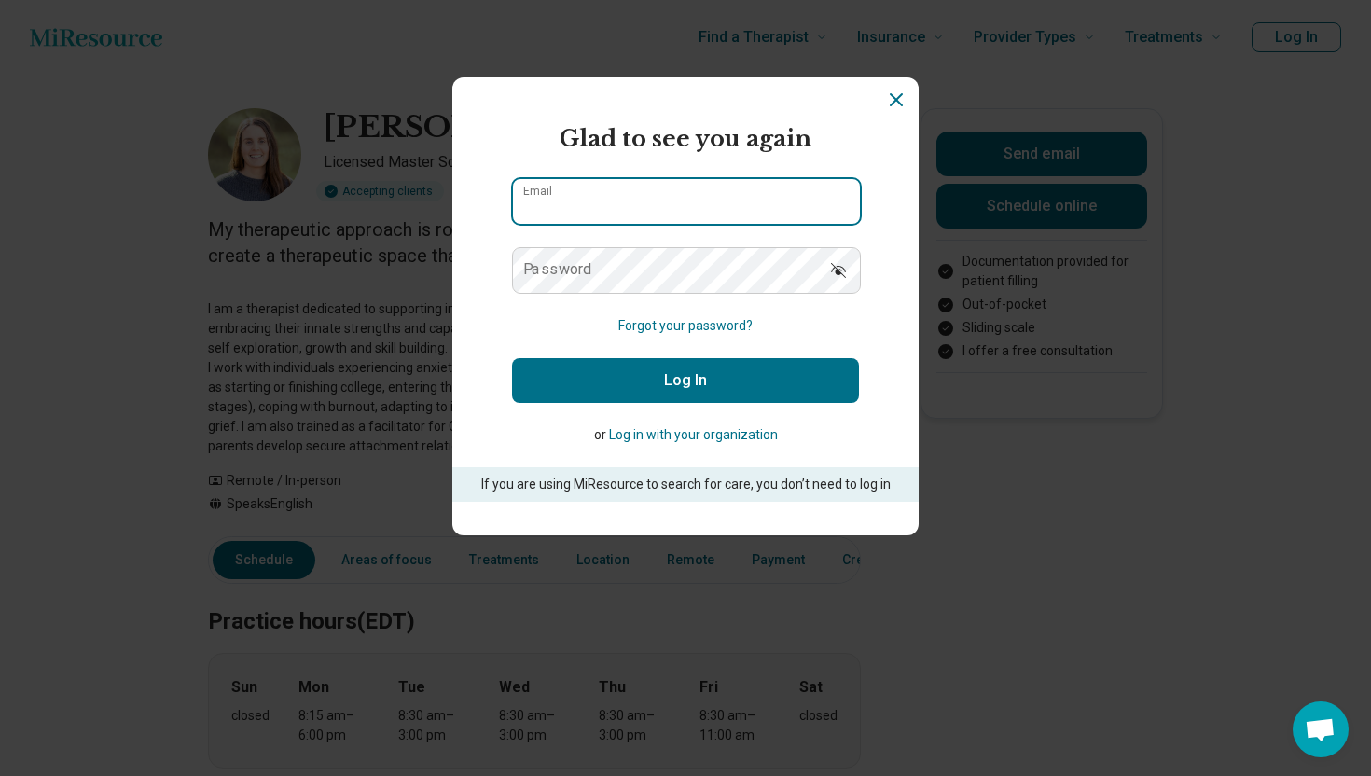
click at [697, 201] on input "Email" at bounding box center [686, 201] width 347 height 45
type input "**********"
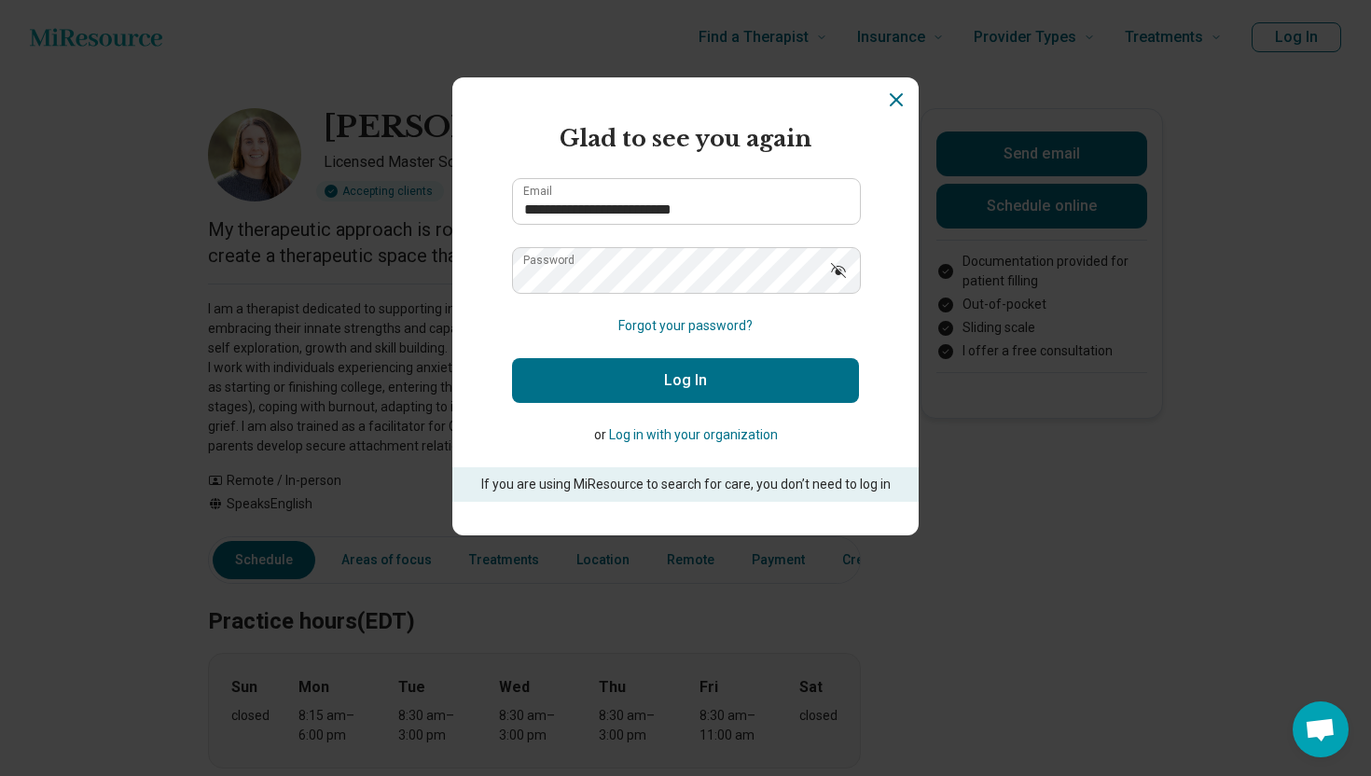
click at [698, 378] on button "Log In" at bounding box center [685, 380] width 347 height 45
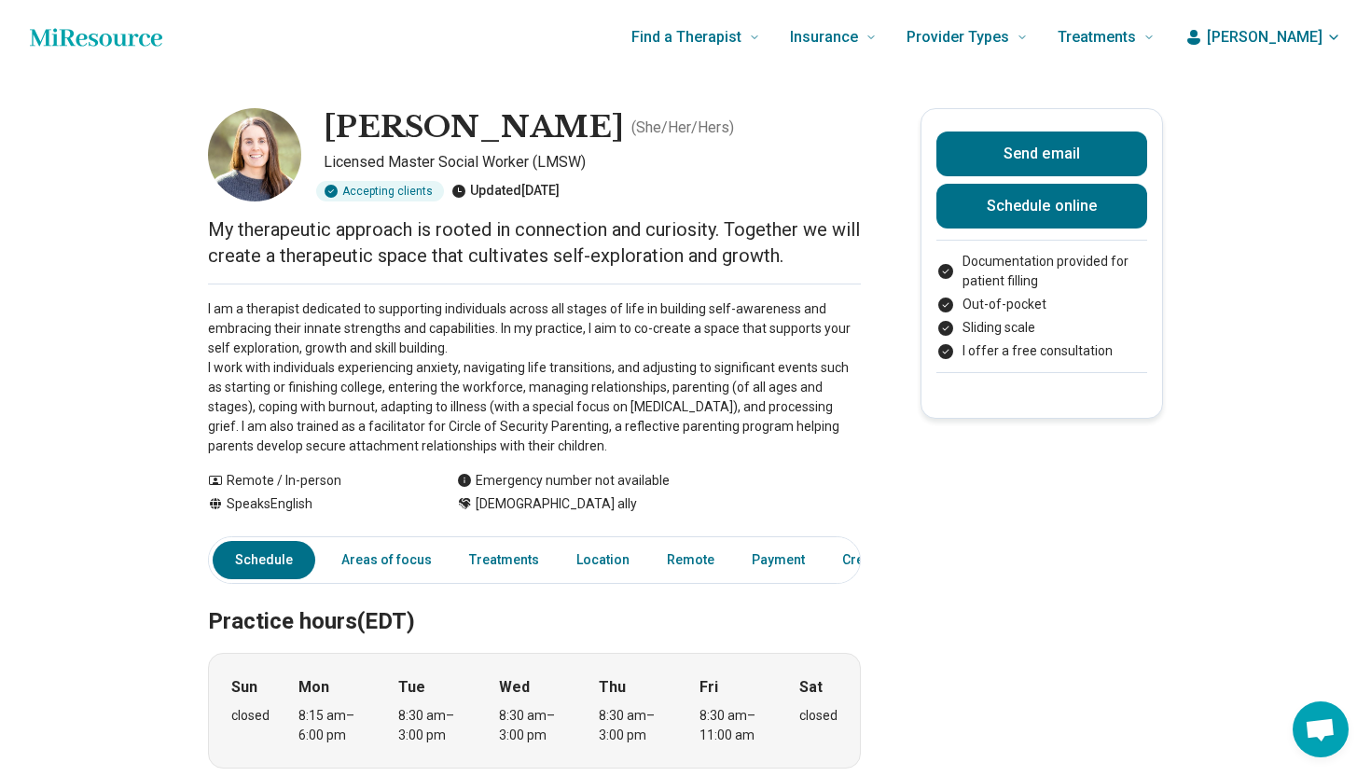
click at [1307, 40] on span "[PERSON_NAME]" at bounding box center [1265, 37] width 116 height 22
click at [1275, 108] on link "My dashboard" at bounding box center [1279, 92] width 128 height 48
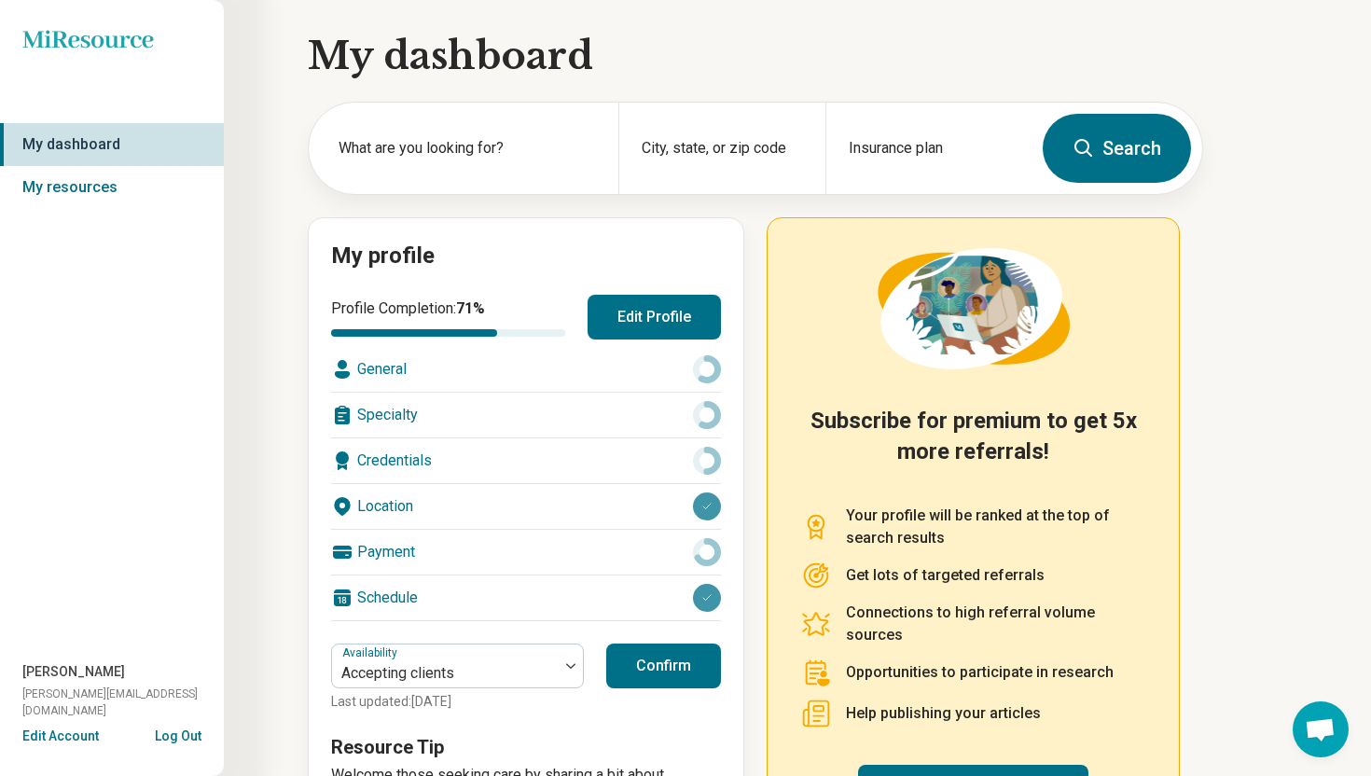
click at [658, 306] on button "Edit Profile" at bounding box center [654, 317] width 133 height 45
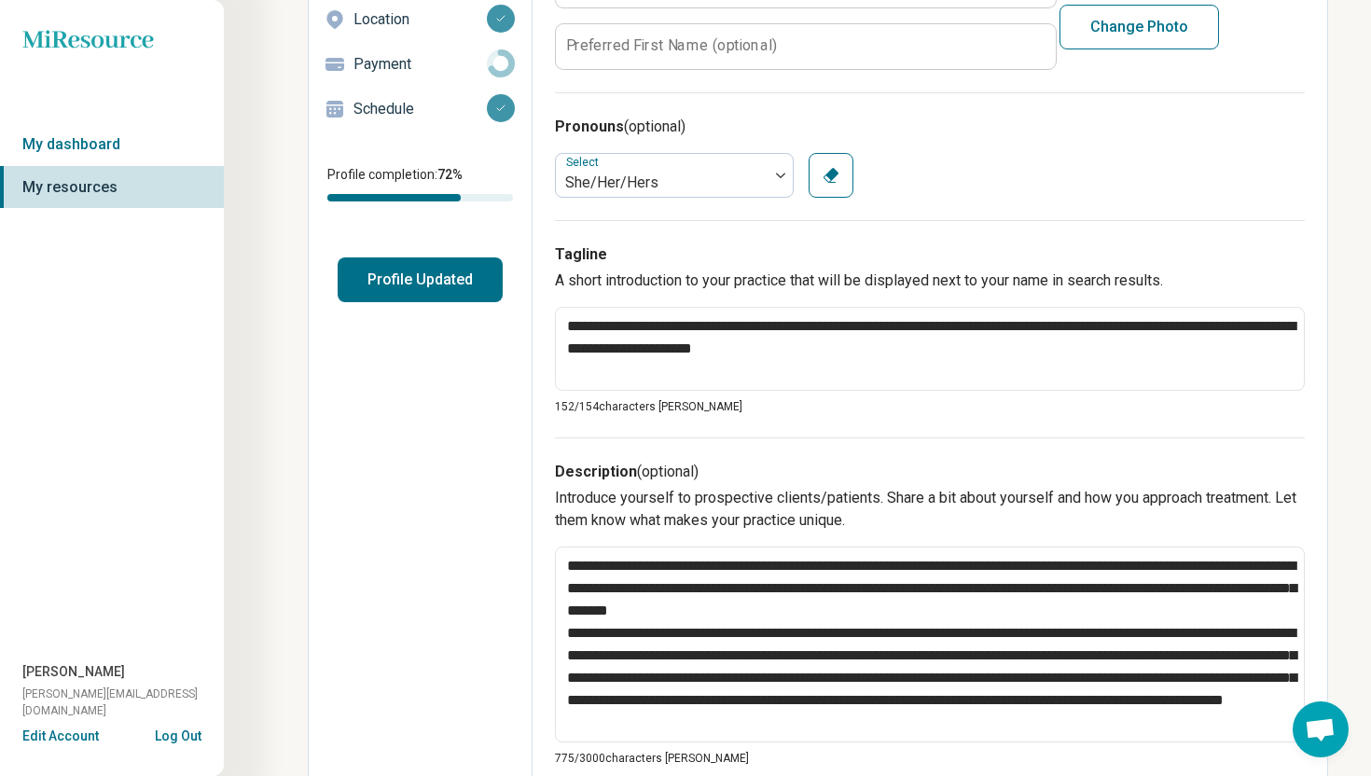
scroll to position [252, 0]
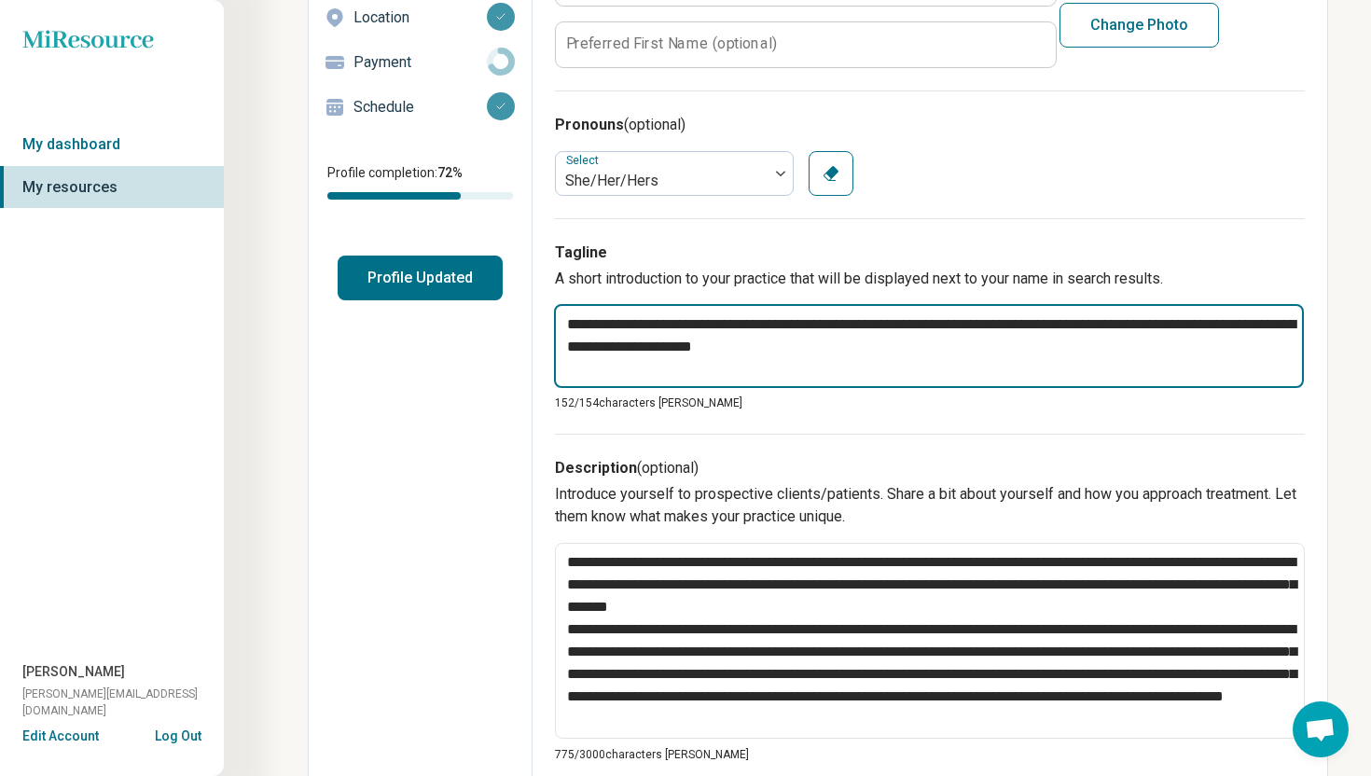
click at [1042, 327] on textarea "**********" at bounding box center [929, 346] width 750 height 84
type textarea "*"
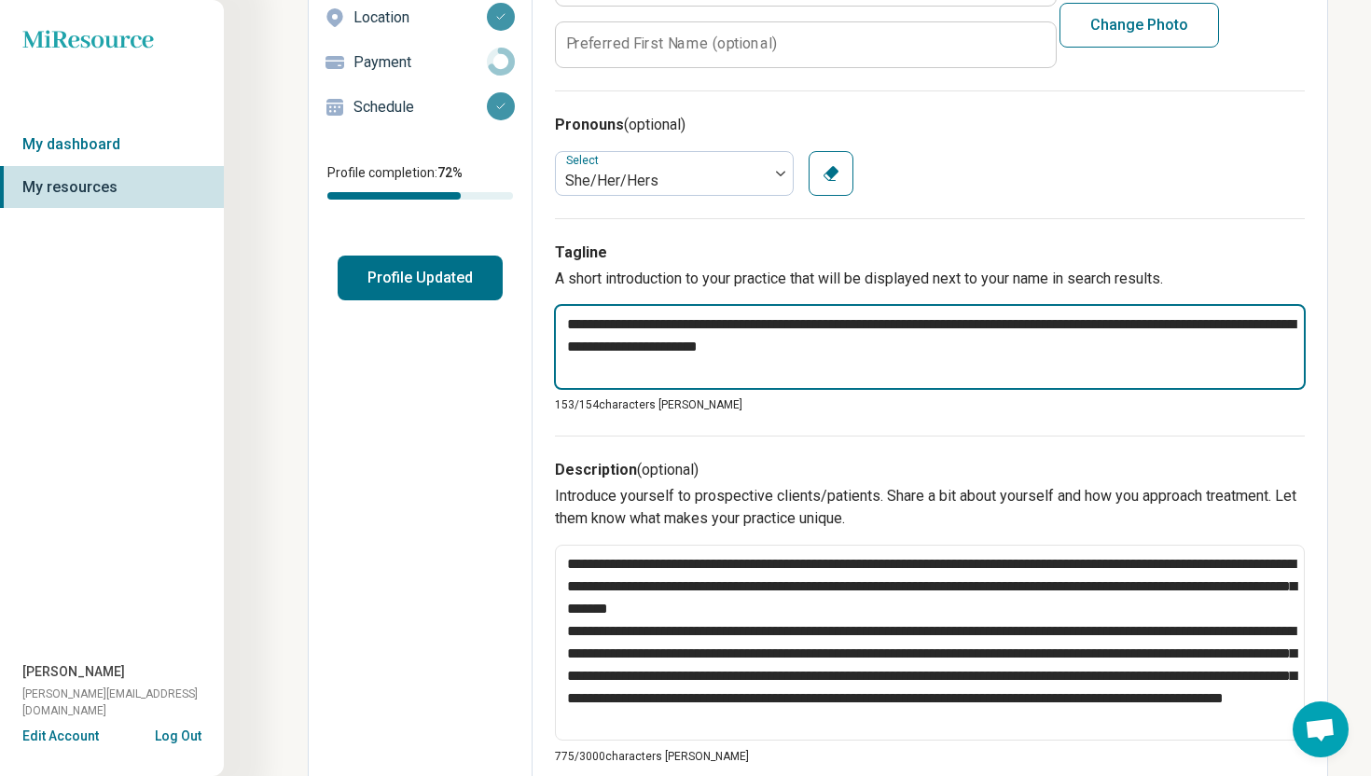
click at [1042, 384] on textarea "**********" at bounding box center [930, 347] width 752 height 86
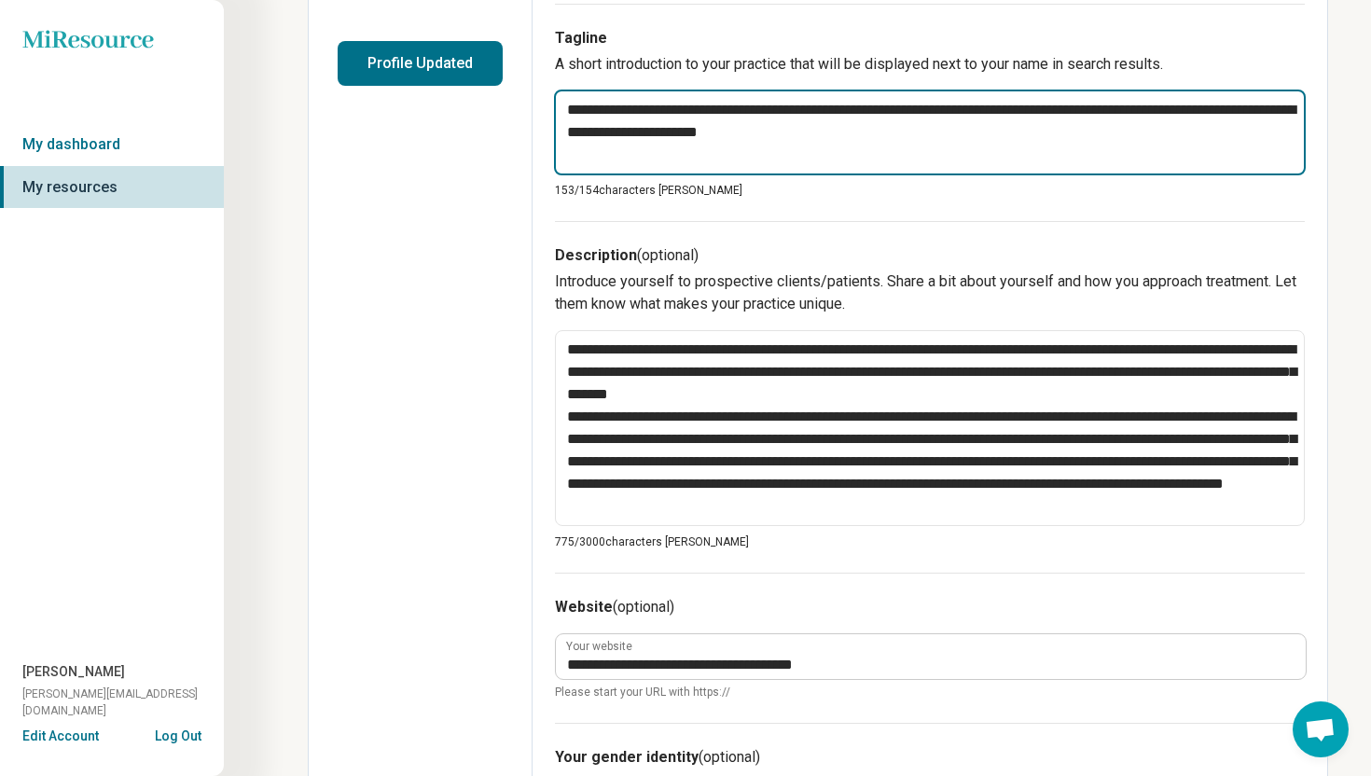
scroll to position [0, 0]
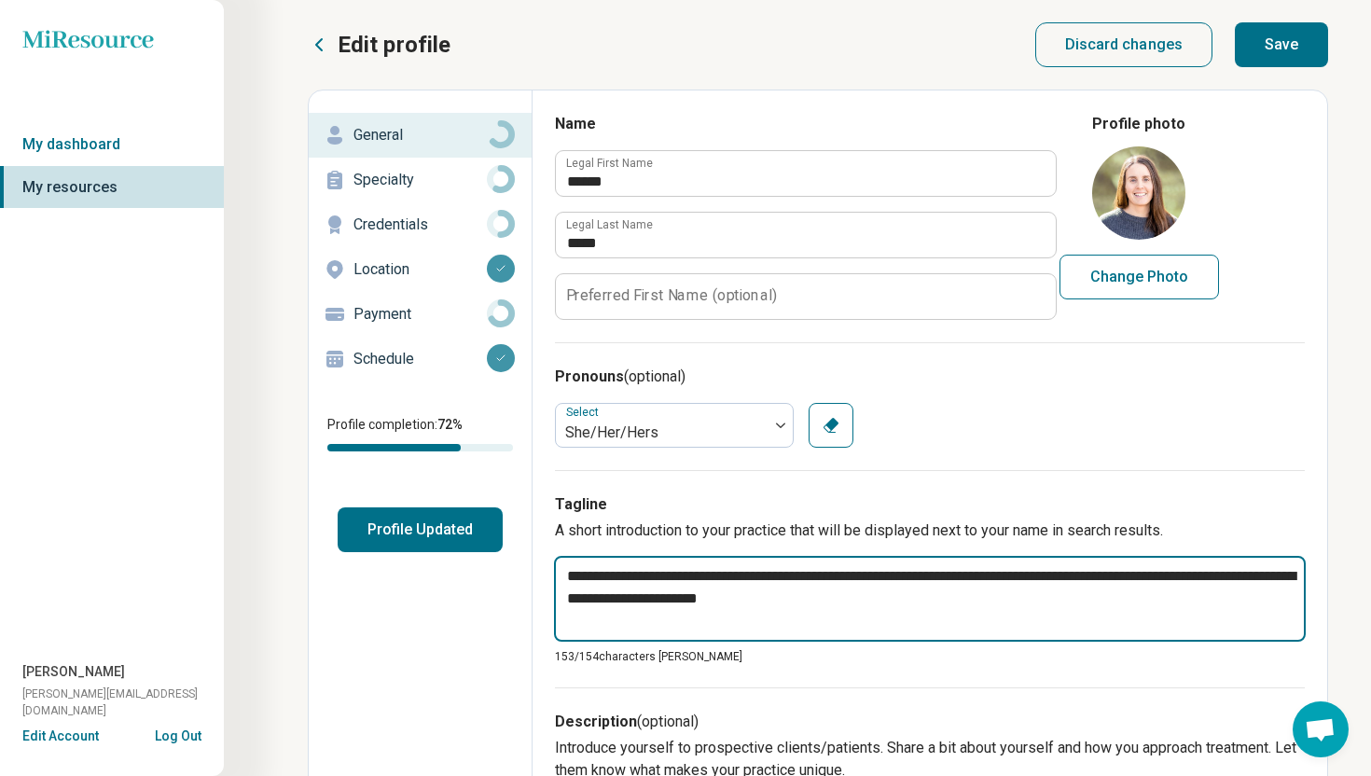
type textarea "**********"
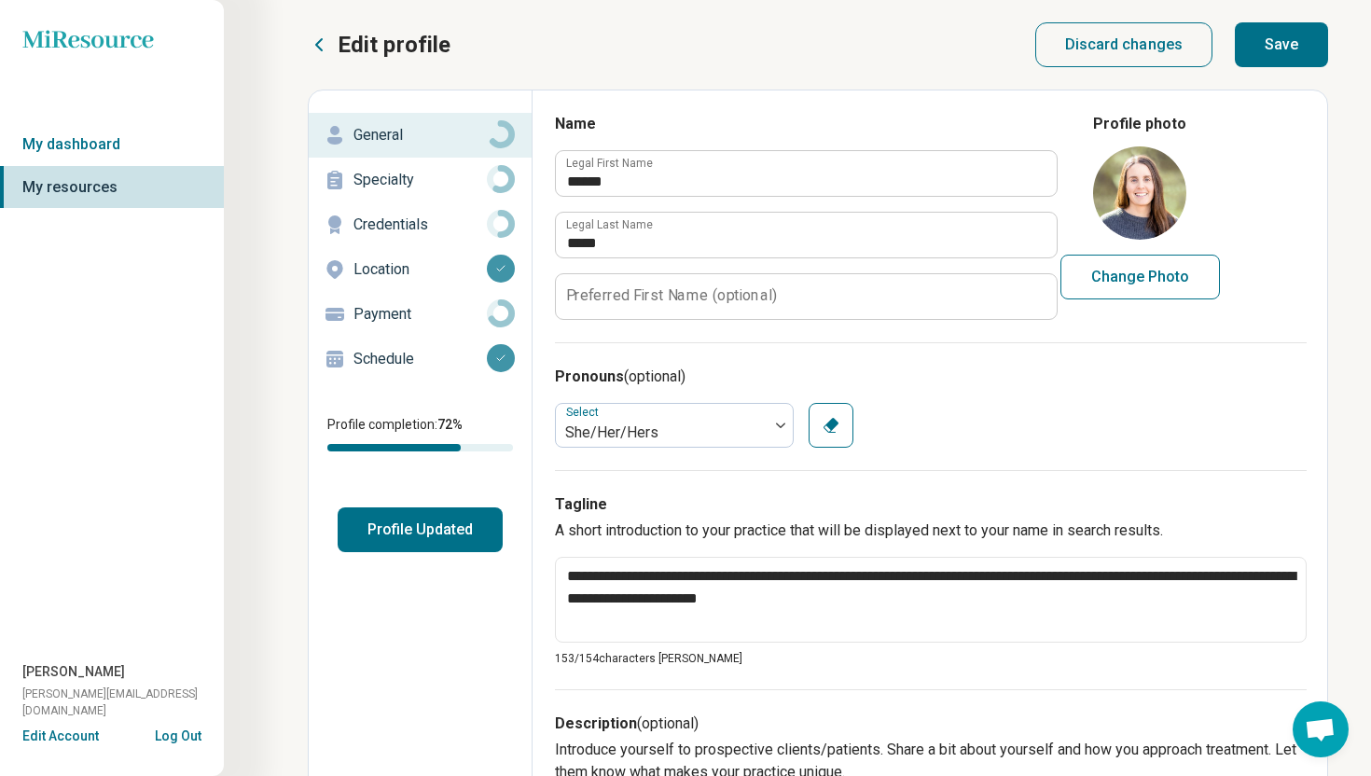
click at [430, 178] on p "Specialty" at bounding box center [419, 180] width 133 height 22
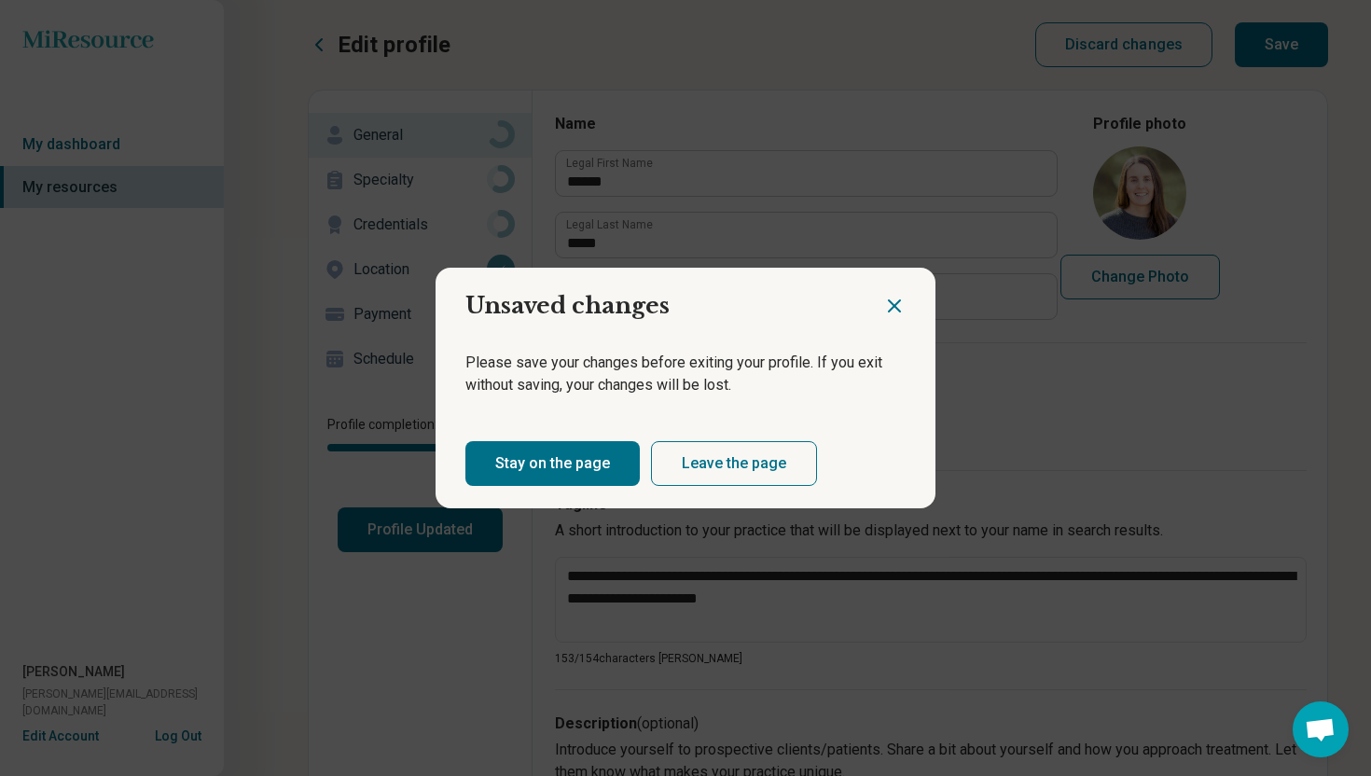
click at [900, 306] on icon "Close dialog" at bounding box center [894, 306] width 22 height 22
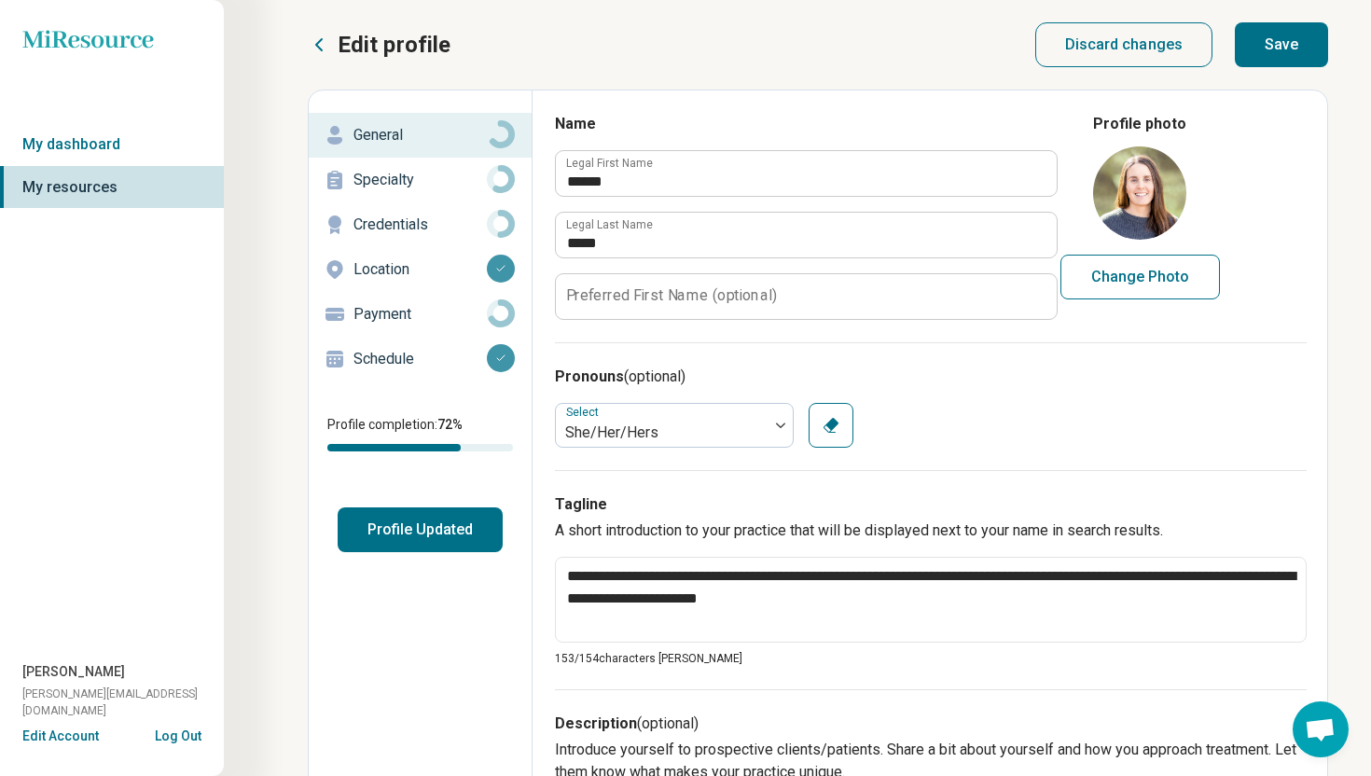
click at [1276, 45] on button "Save" at bounding box center [1281, 44] width 93 height 45
type textarea "*"
click at [388, 177] on p "Specialty" at bounding box center [419, 180] width 133 height 22
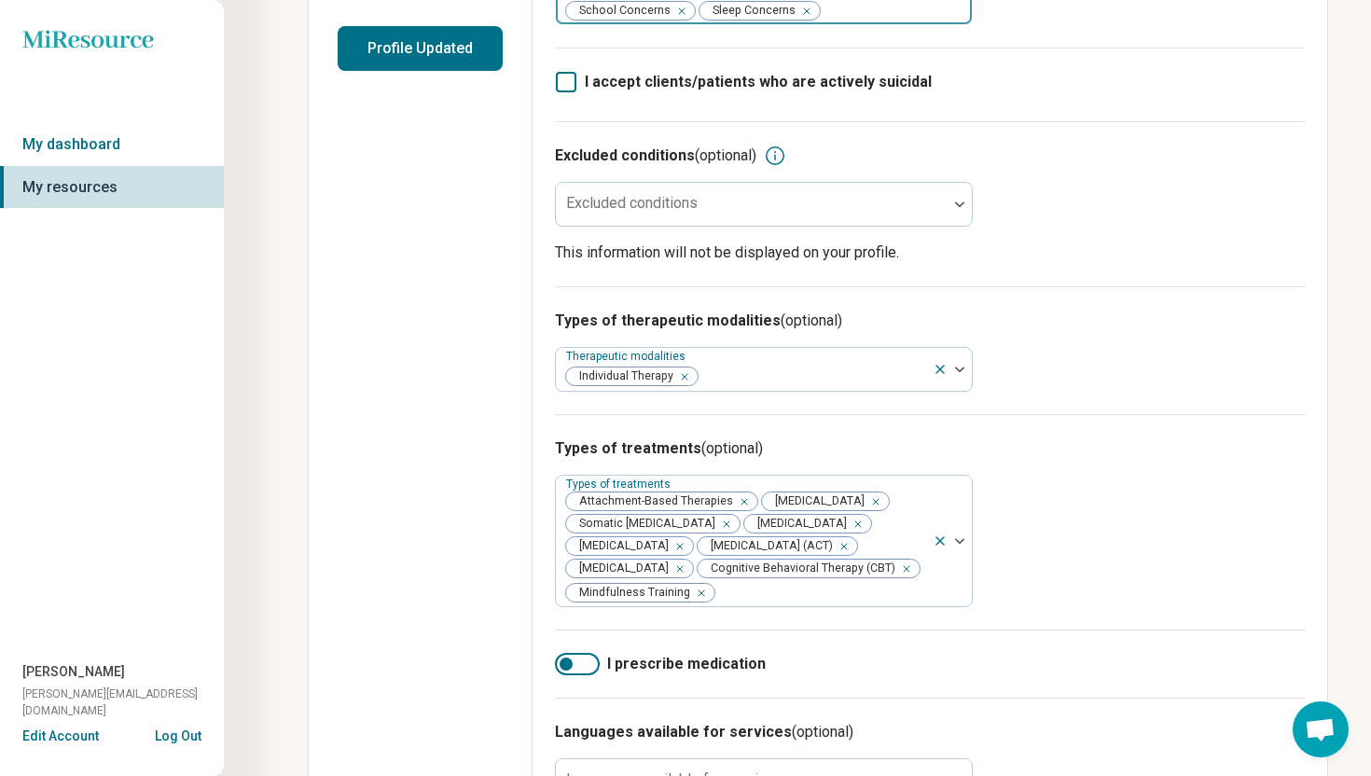
scroll to position [494, 0]
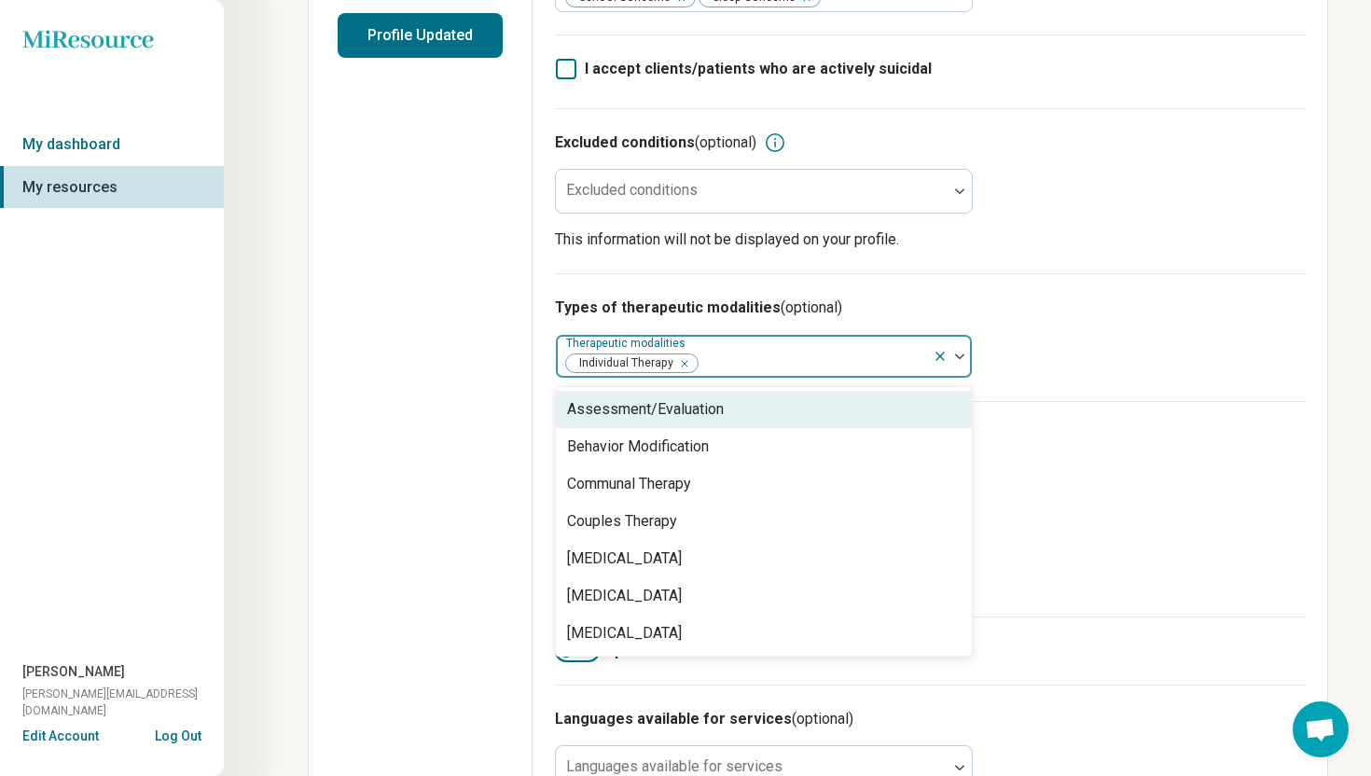
click at [963, 353] on img at bounding box center [959, 356] width 9 height 6
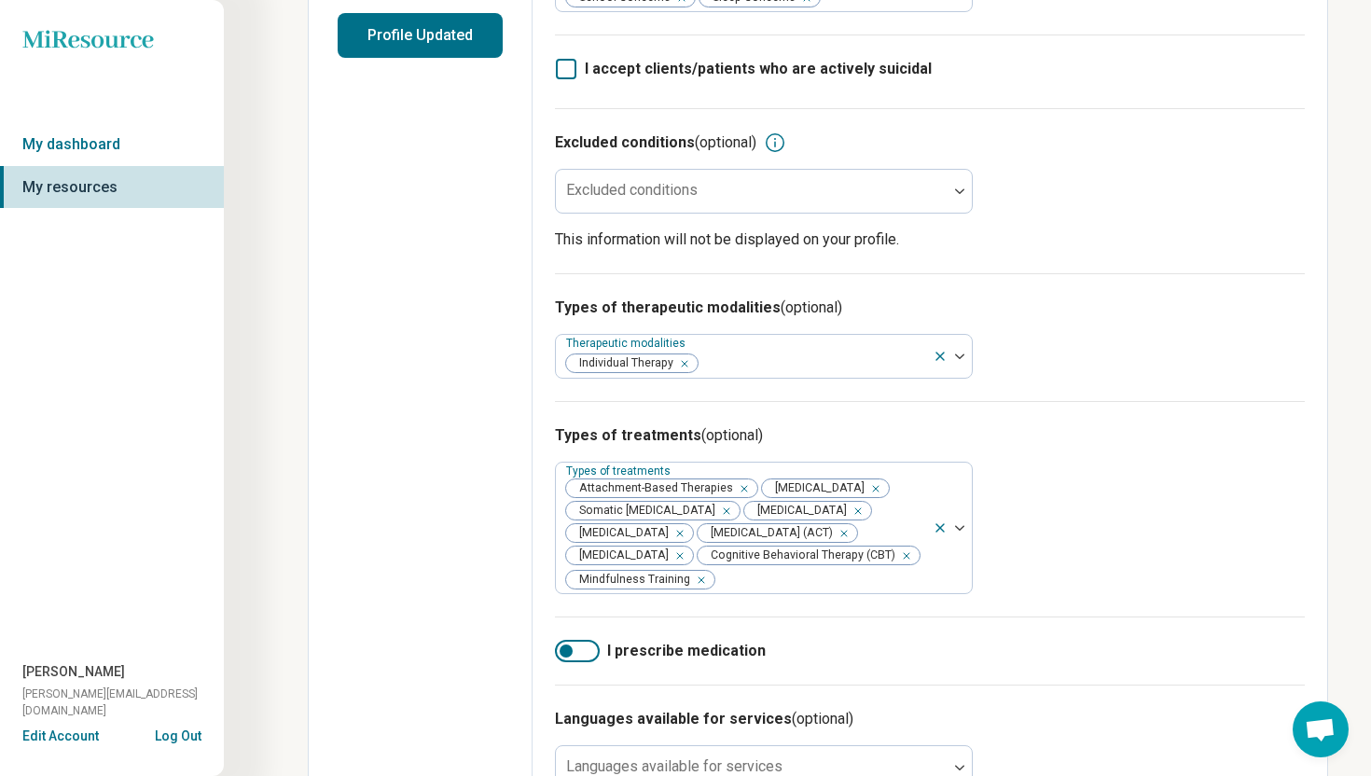
click at [1051, 304] on h3 "Types of therapeutic modalities (optional)" at bounding box center [930, 308] width 750 height 22
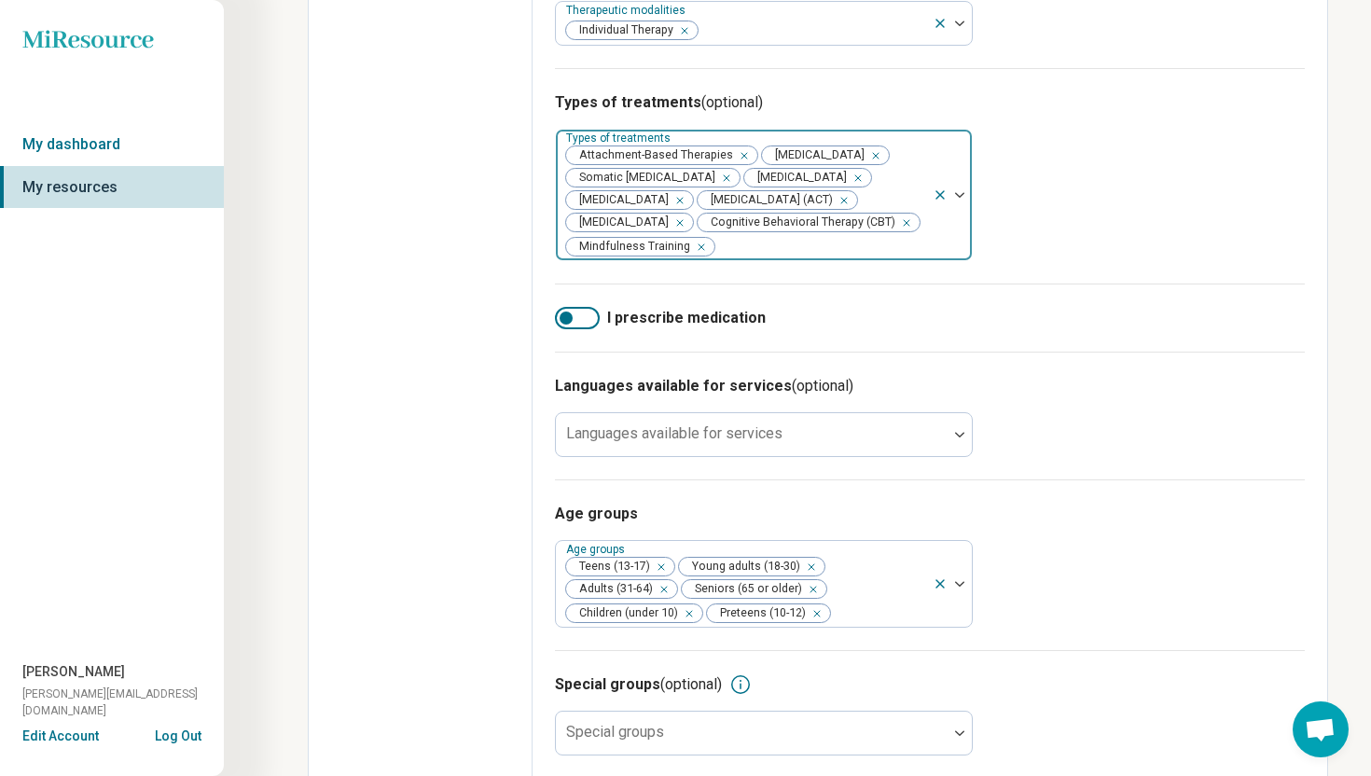
scroll to position [866, 0]
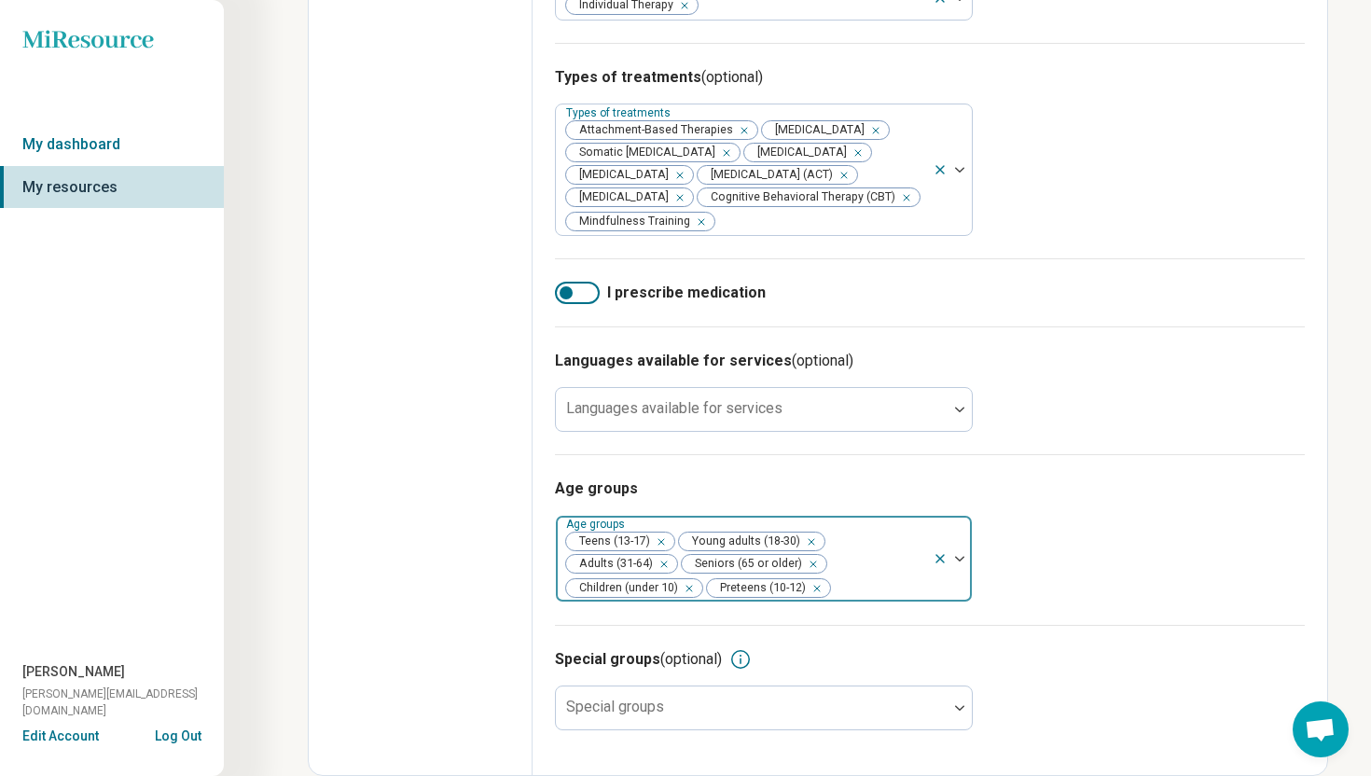
click at [687, 588] on icon "Remove [object Object]" at bounding box center [684, 588] width 13 height 13
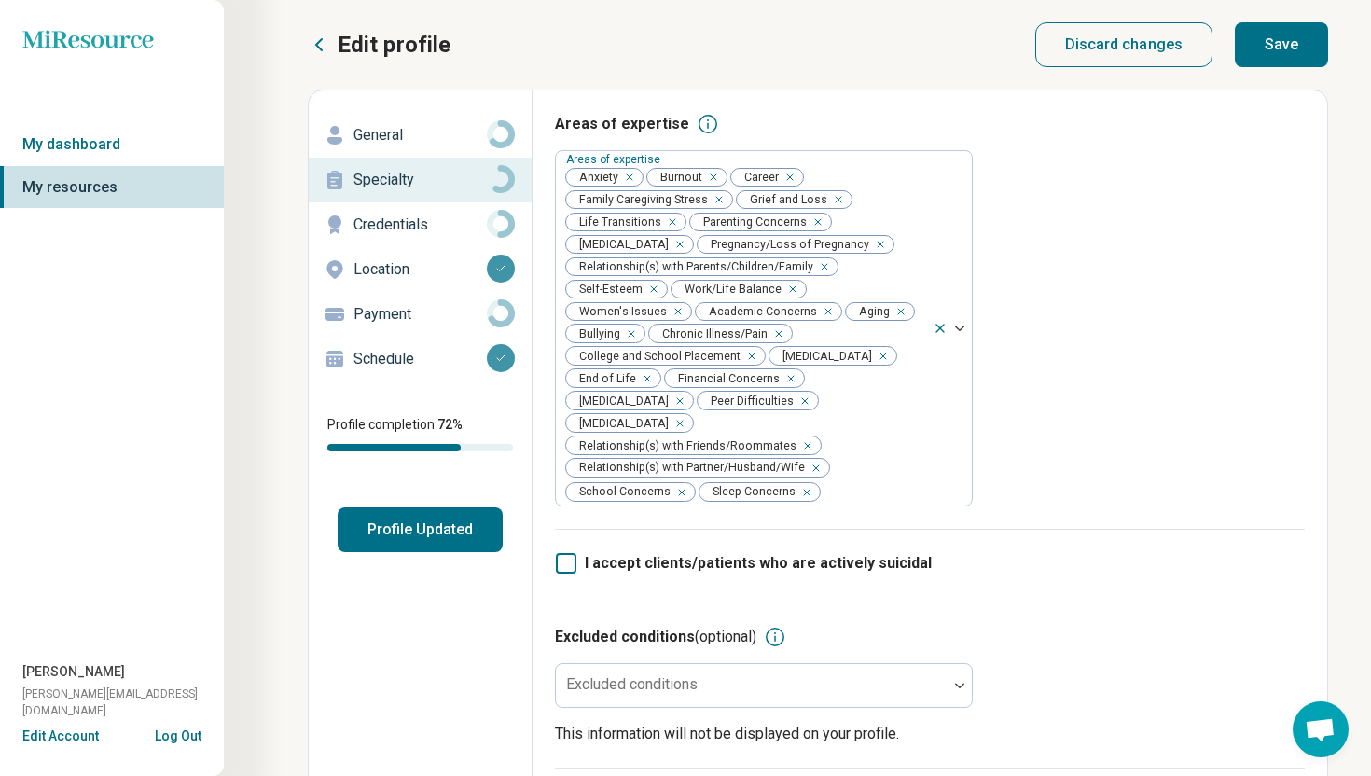
click at [1267, 45] on button "Save" at bounding box center [1281, 44] width 93 height 45
click at [408, 358] on p "Schedule" at bounding box center [419, 359] width 133 height 22
